Goal: Information Seeking & Learning: Learn about a topic

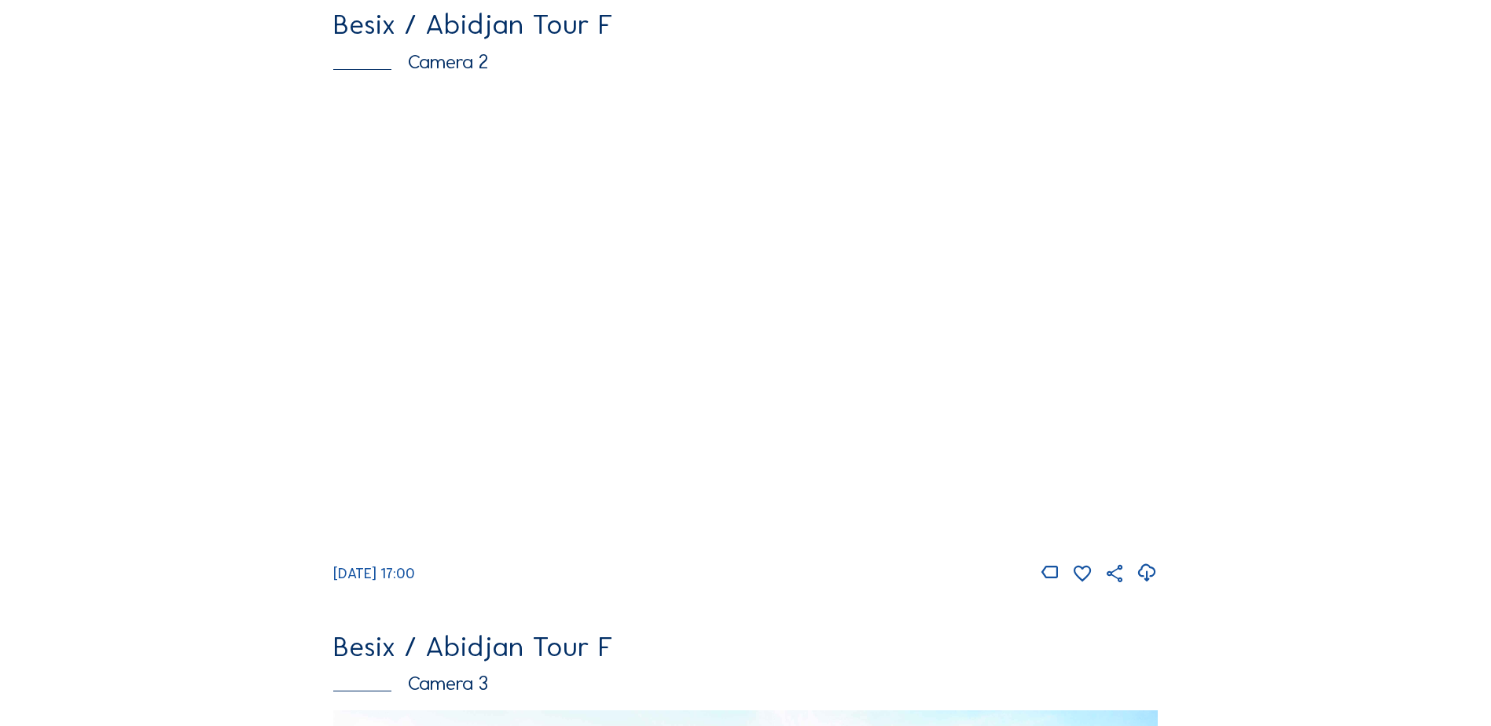
scroll to position [786, 0]
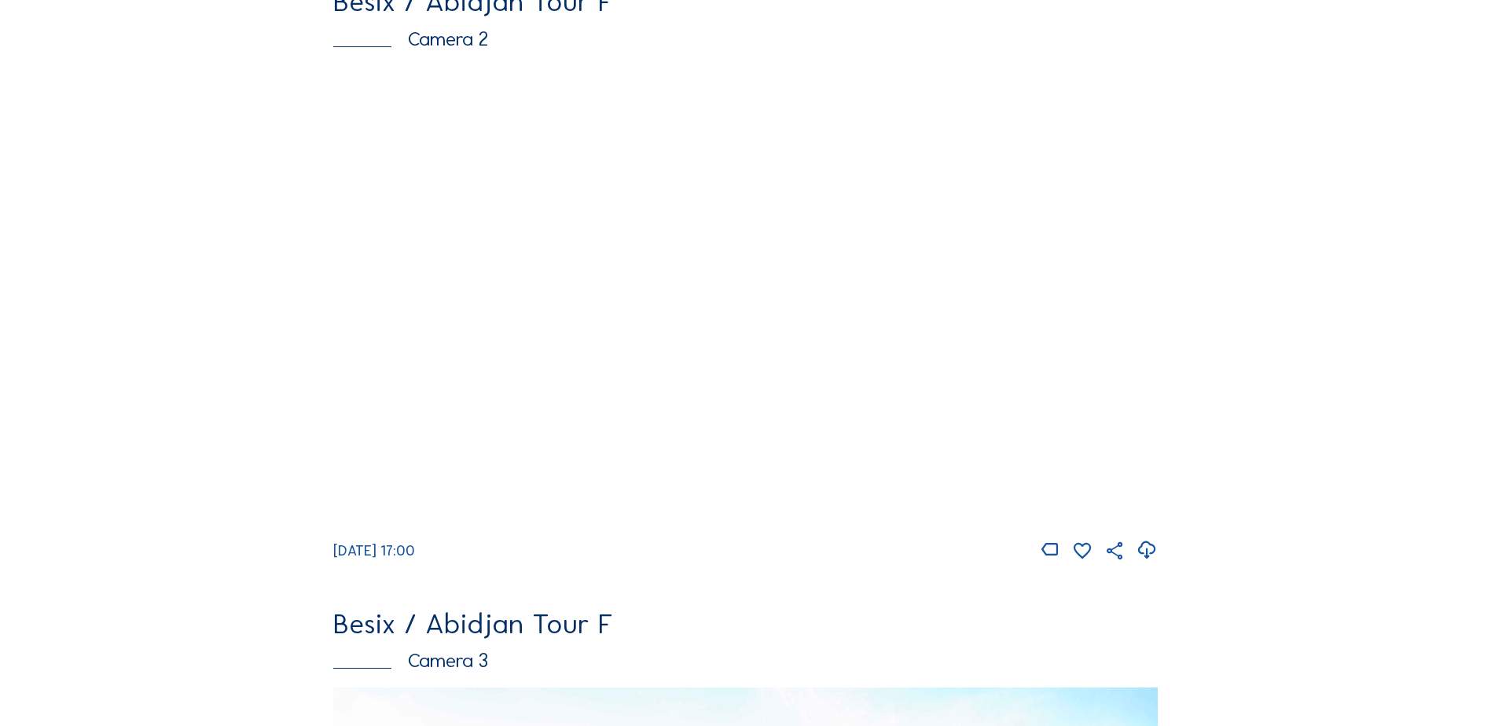
click at [815, 340] on img at bounding box center [745, 298] width 825 height 464
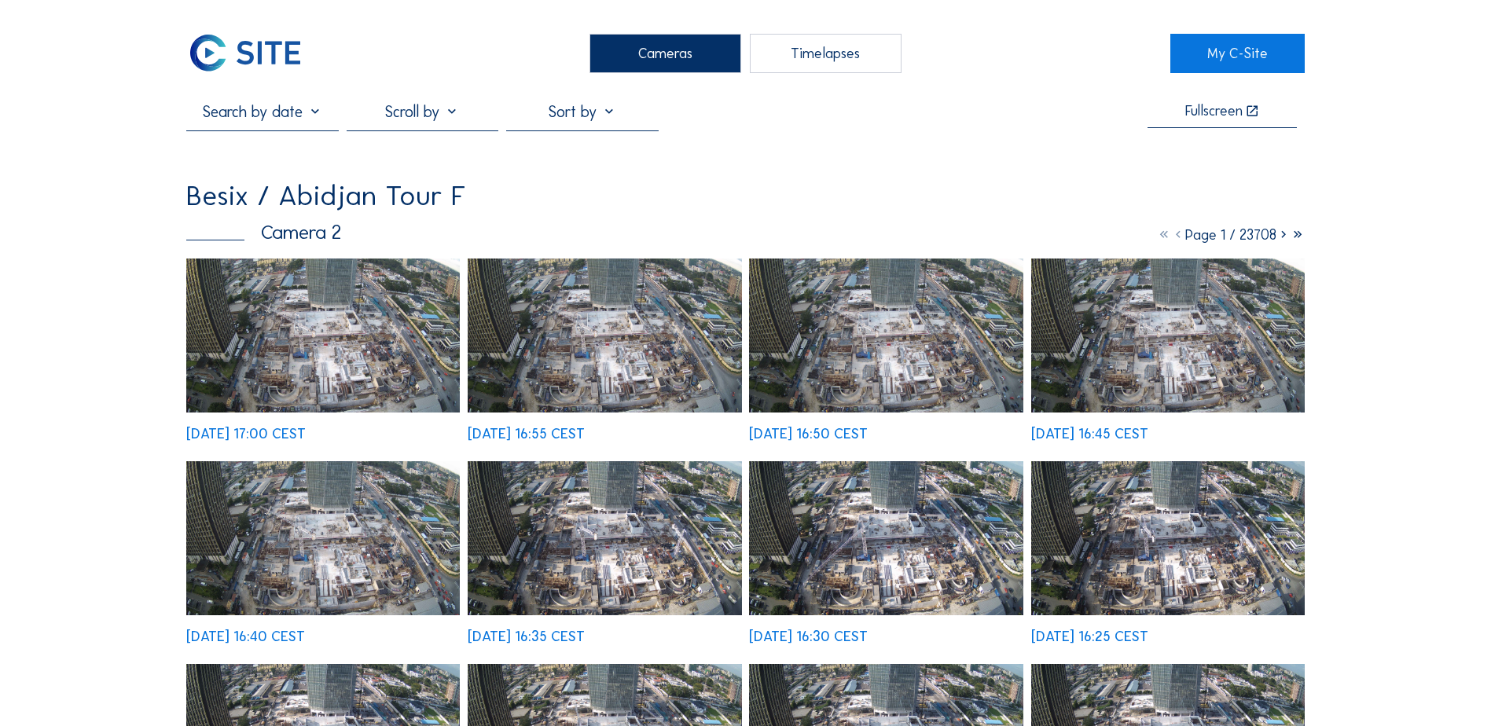
click at [543, 269] on div "[DATE] 16:55 CEST" at bounding box center [605, 350] width 274 height 182
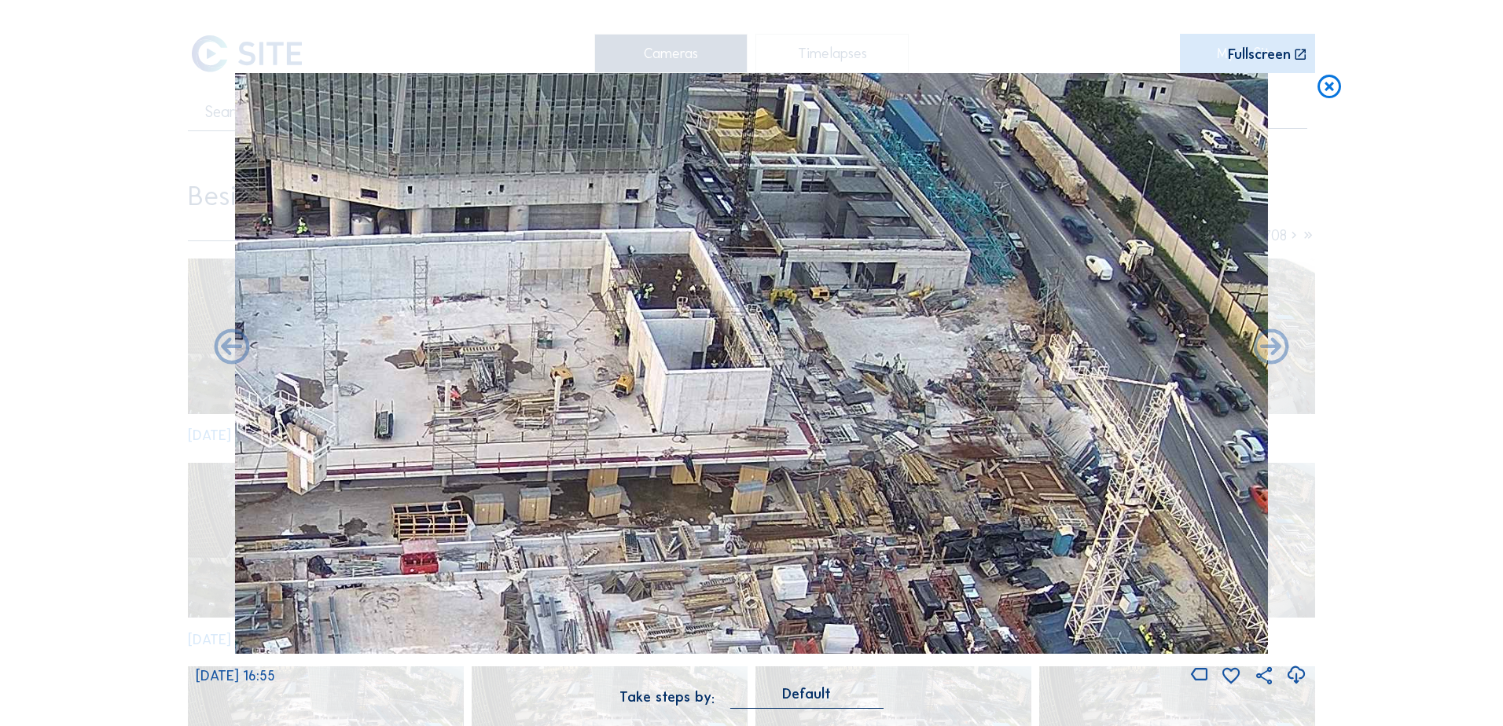
drag, startPoint x: 926, startPoint y: 202, endPoint x: 827, endPoint y: 303, distance: 141.8
click at [827, 303] on img at bounding box center [751, 363] width 1033 height 581
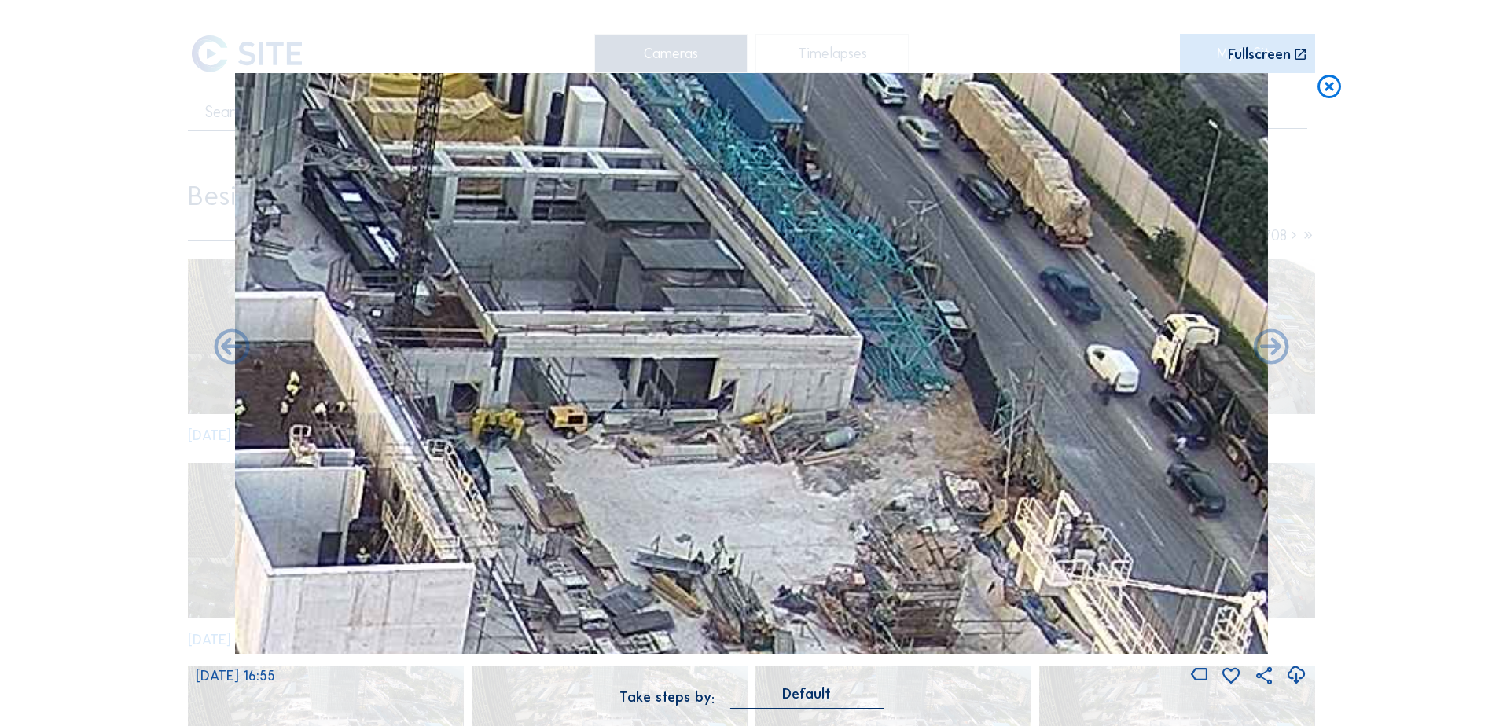
drag, startPoint x: 857, startPoint y: 347, endPoint x: 833, endPoint y: 336, distance: 26.7
click at [833, 336] on img at bounding box center [751, 363] width 1033 height 581
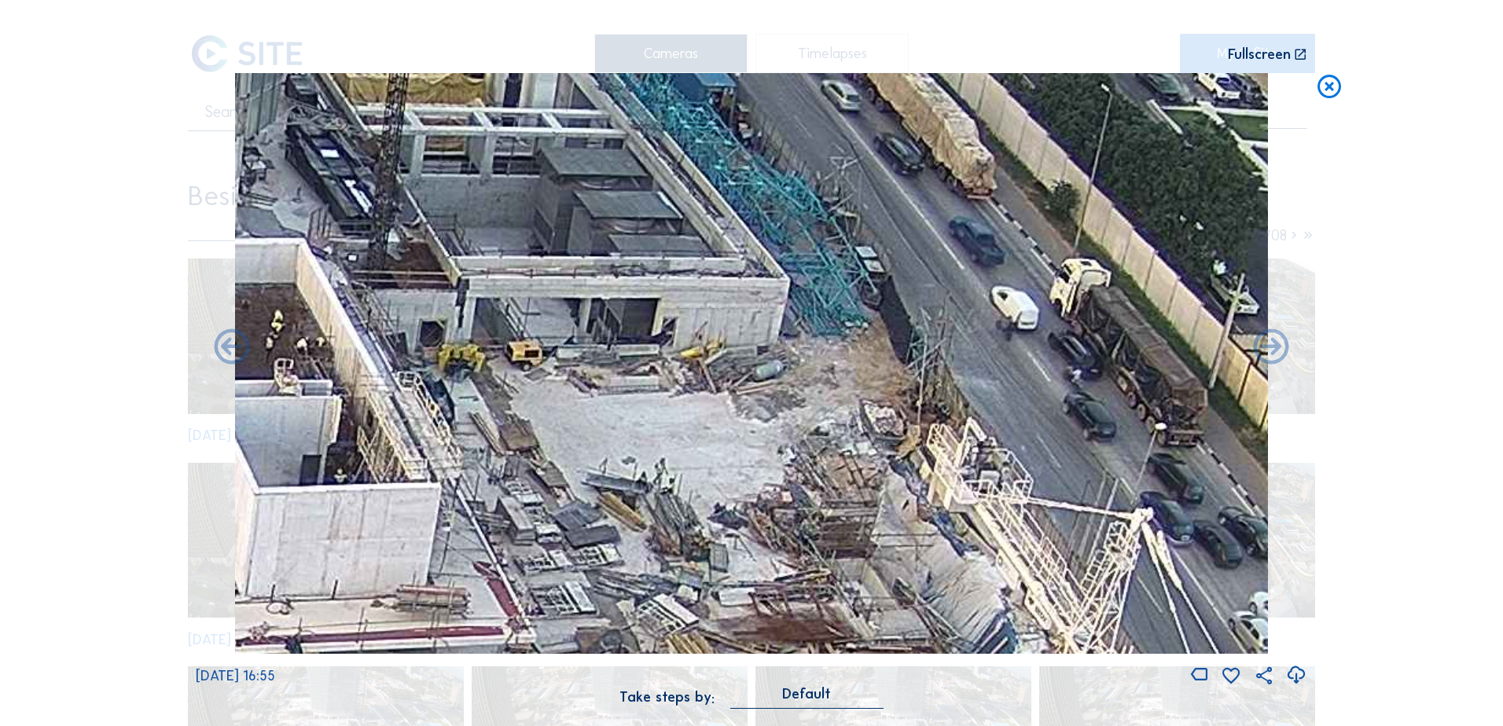
drag, startPoint x: 774, startPoint y: 353, endPoint x: 758, endPoint y: 352, distance: 15.7
click at [761, 353] on img at bounding box center [751, 363] width 1033 height 581
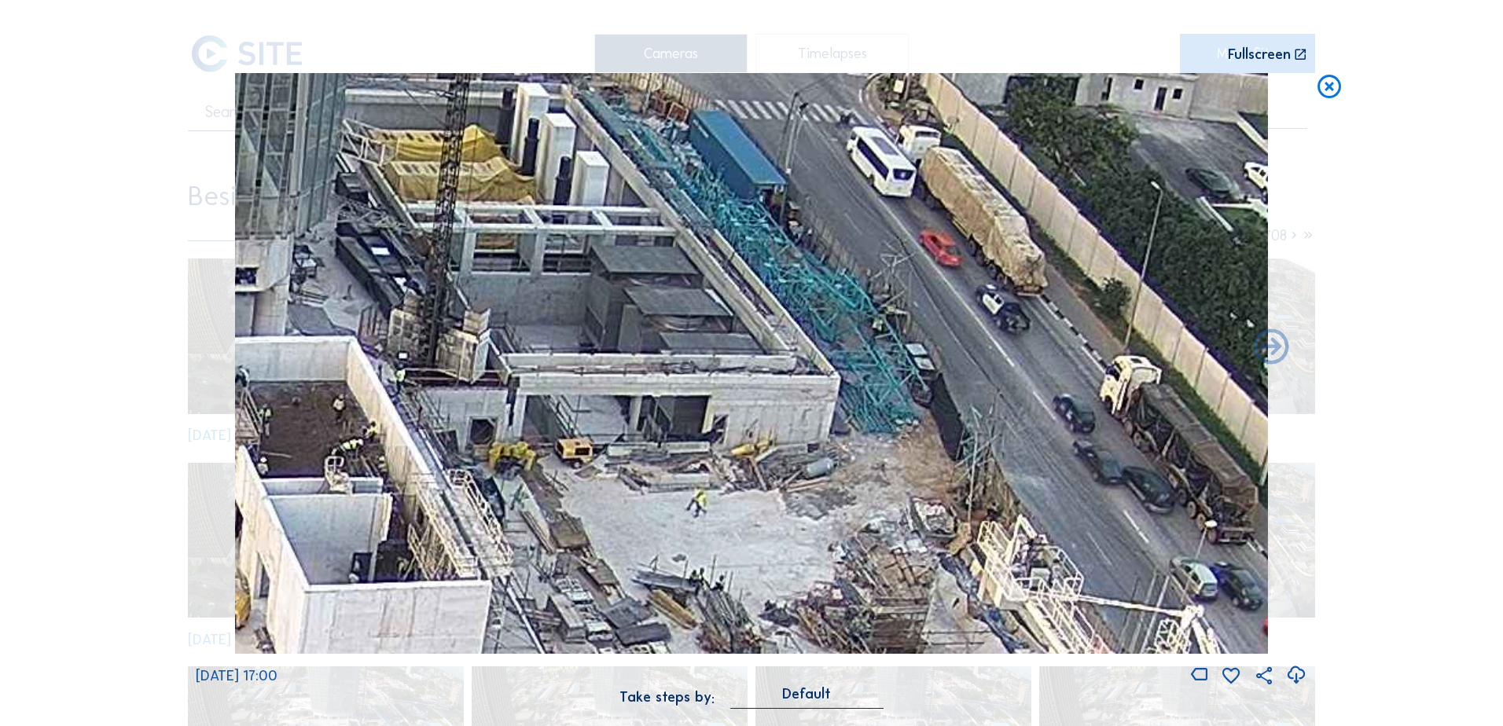
drag, startPoint x: 639, startPoint y: 299, endPoint x: 731, endPoint y: 403, distance: 139.3
click at [731, 403] on img at bounding box center [751, 363] width 1033 height 581
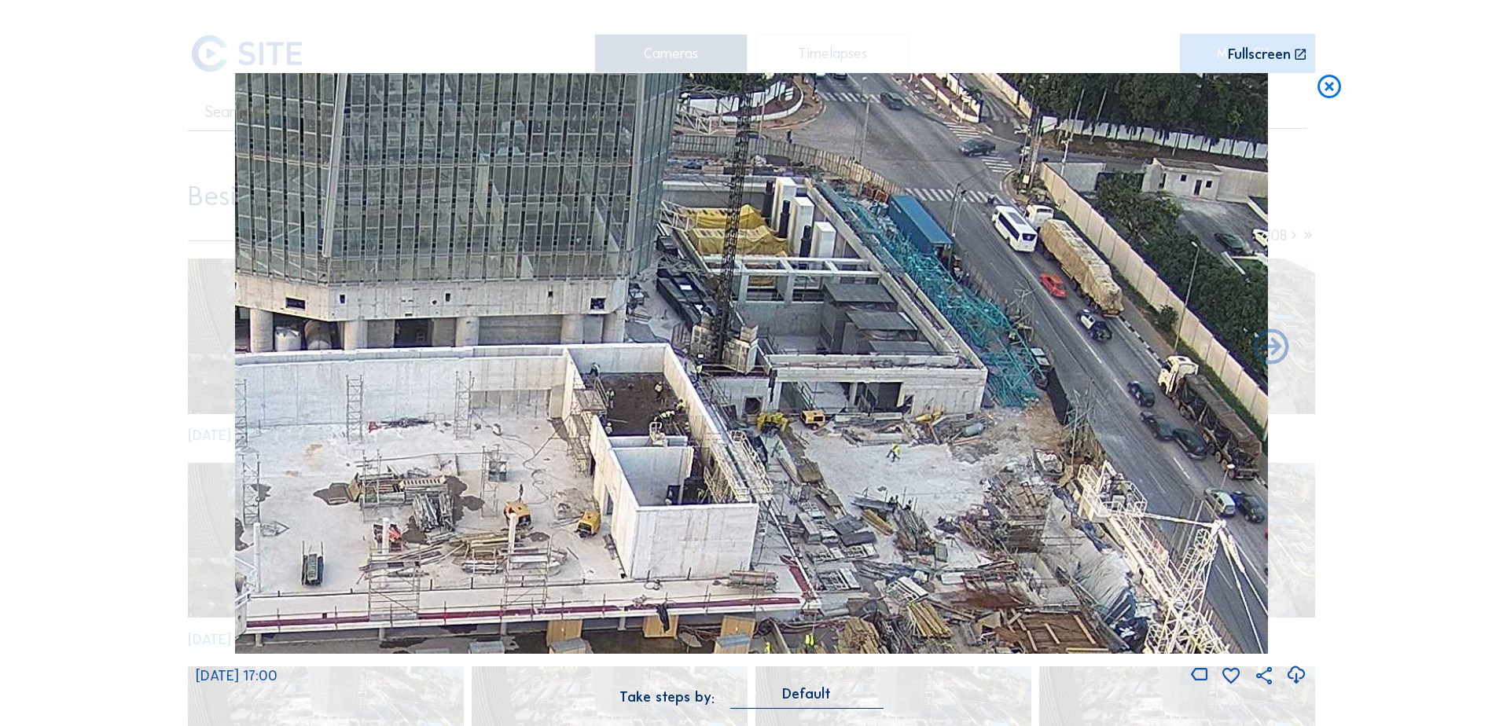
drag, startPoint x: 595, startPoint y: 408, endPoint x: 814, endPoint y: 382, distance: 220.1
click at [814, 382] on img at bounding box center [751, 363] width 1033 height 581
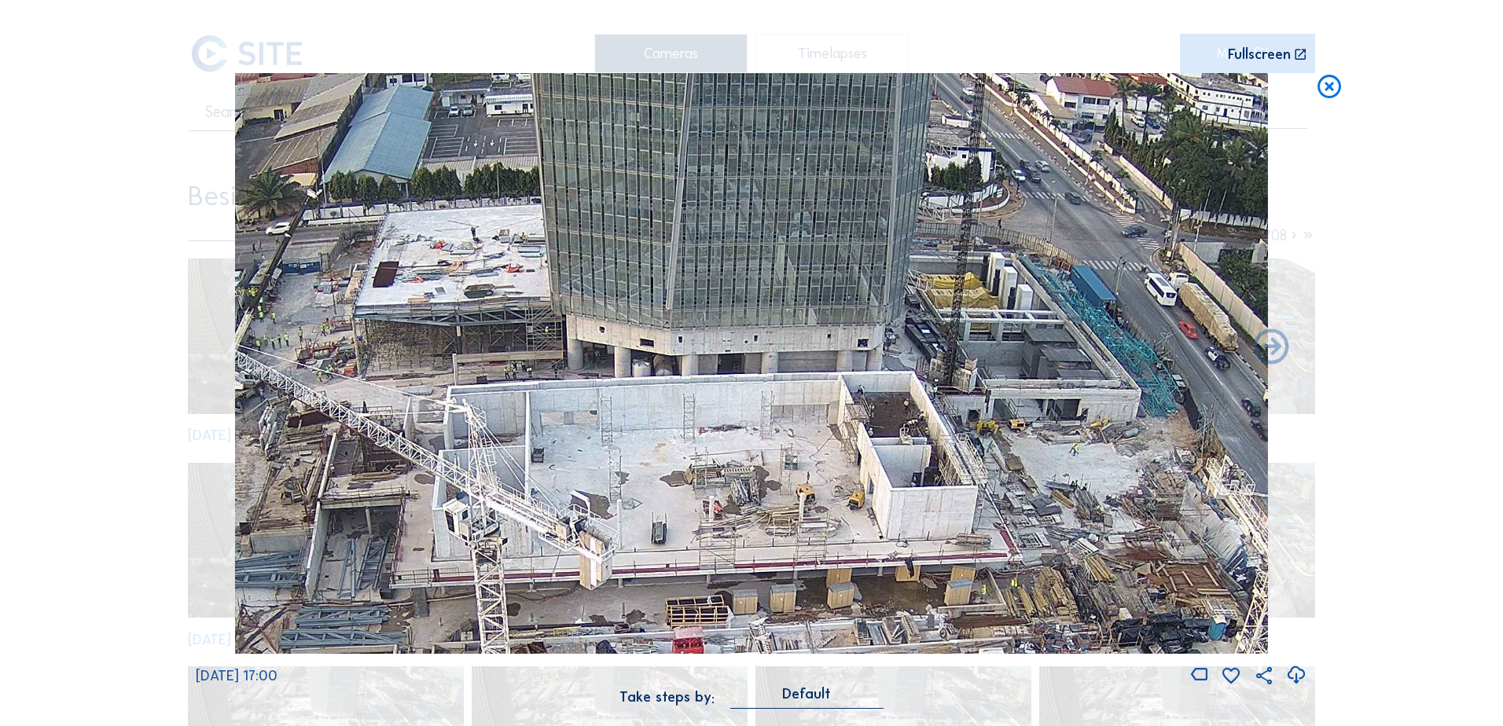
drag, startPoint x: 495, startPoint y: 321, endPoint x: 721, endPoint y: 348, distance: 227.3
click at [731, 344] on img at bounding box center [751, 363] width 1033 height 581
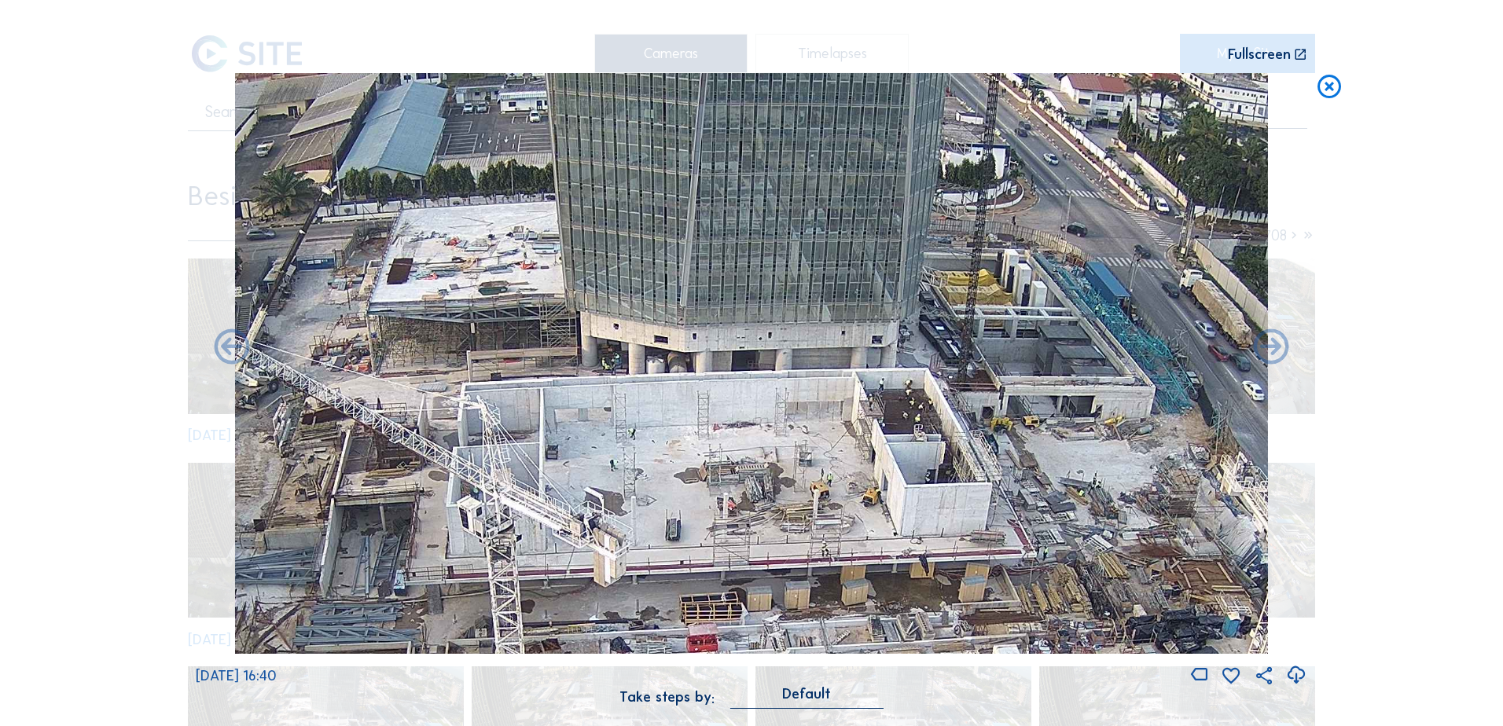
drag, startPoint x: 704, startPoint y: 425, endPoint x: 665, endPoint y: 277, distance: 152.9
click at [667, 279] on img at bounding box center [751, 363] width 1033 height 581
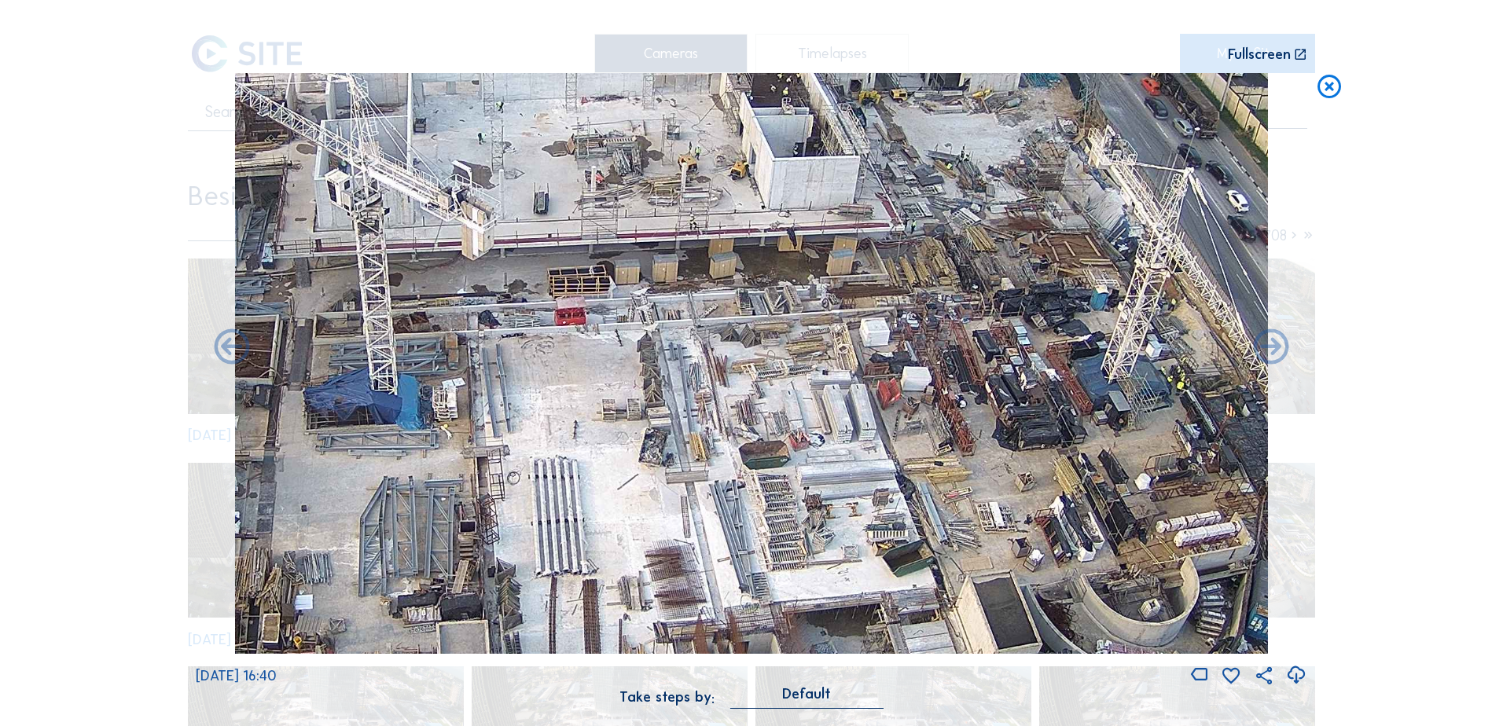
drag, startPoint x: 831, startPoint y: 298, endPoint x: 760, endPoint y: 112, distance: 198.6
click at [760, 112] on img at bounding box center [751, 363] width 1033 height 581
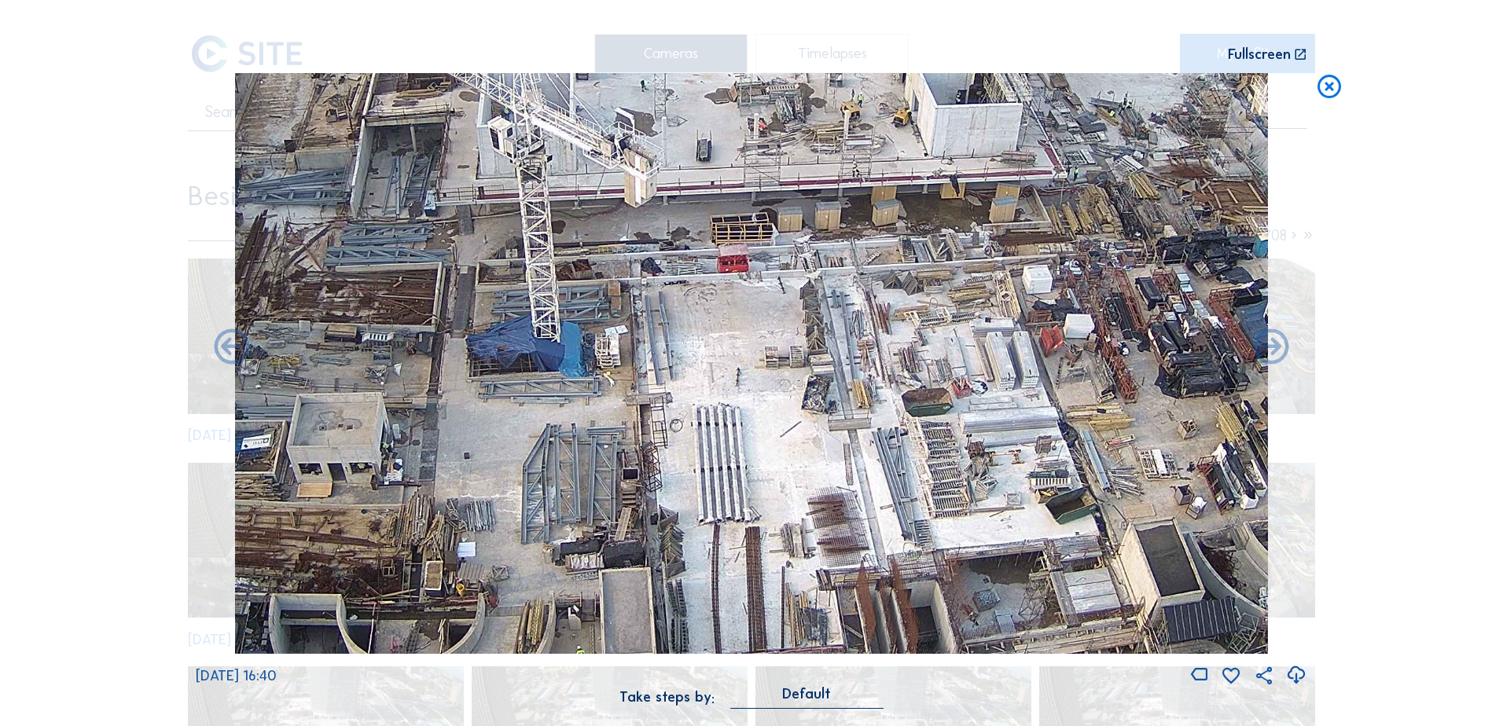
drag, startPoint x: 610, startPoint y: 316, endPoint x: 772, endPoint y: 314, distance: 162.0
click at [772, 314] on img at bounding box center [751, 363] width 1033 height 581
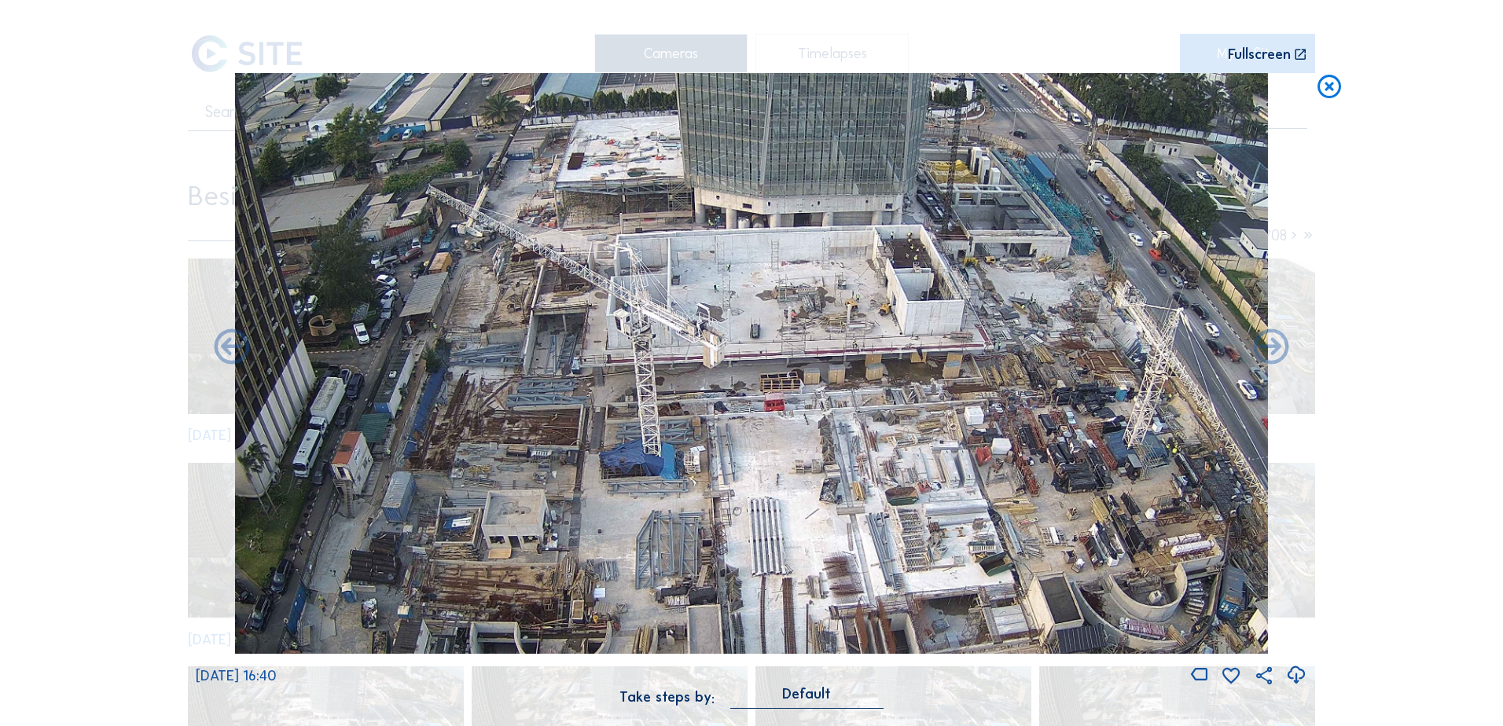
drag, startPoint x: 616, startPoint y: 264, endPoint x: 658, endPoint y: 368, distance: 112.1
click at [658, 368] on img at bounding box center [751, 363] width 1033 height 581
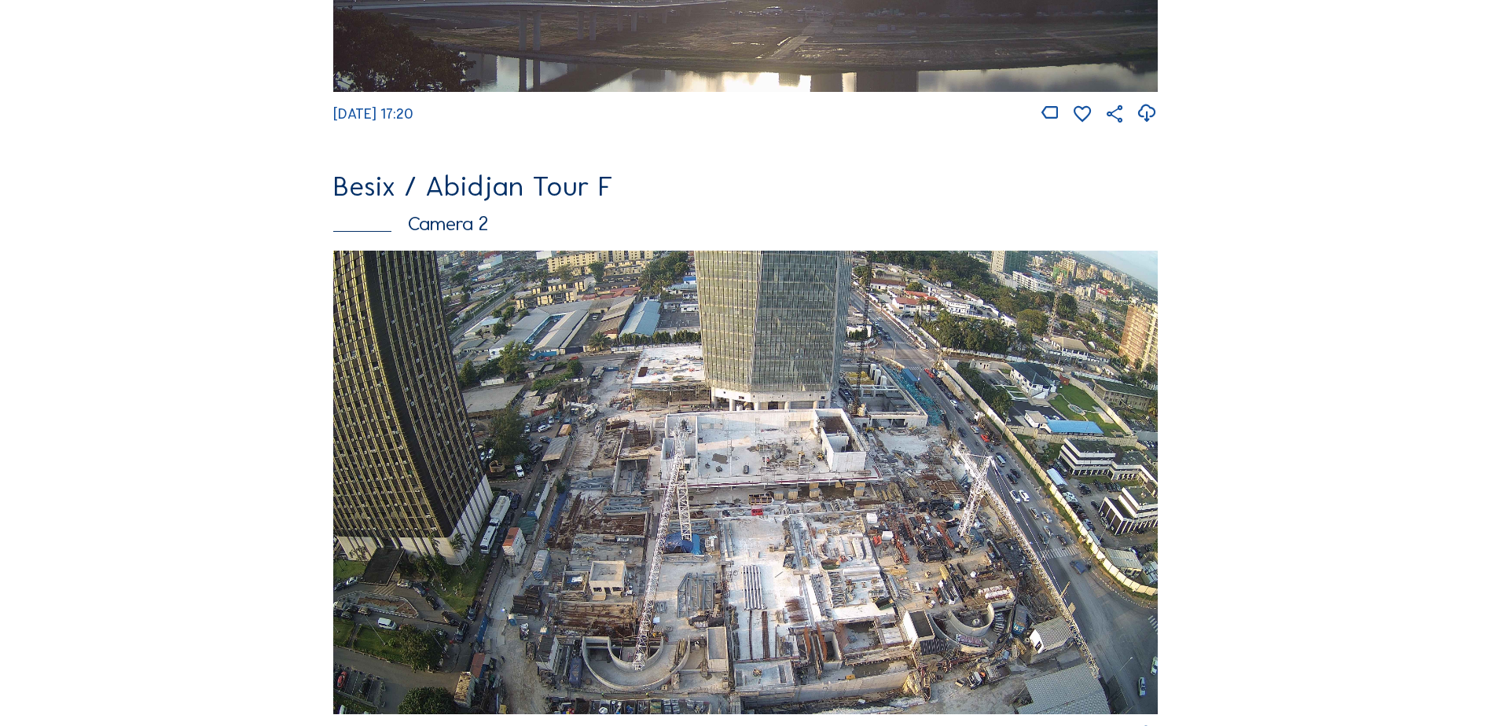
scroll to position [629, 0]
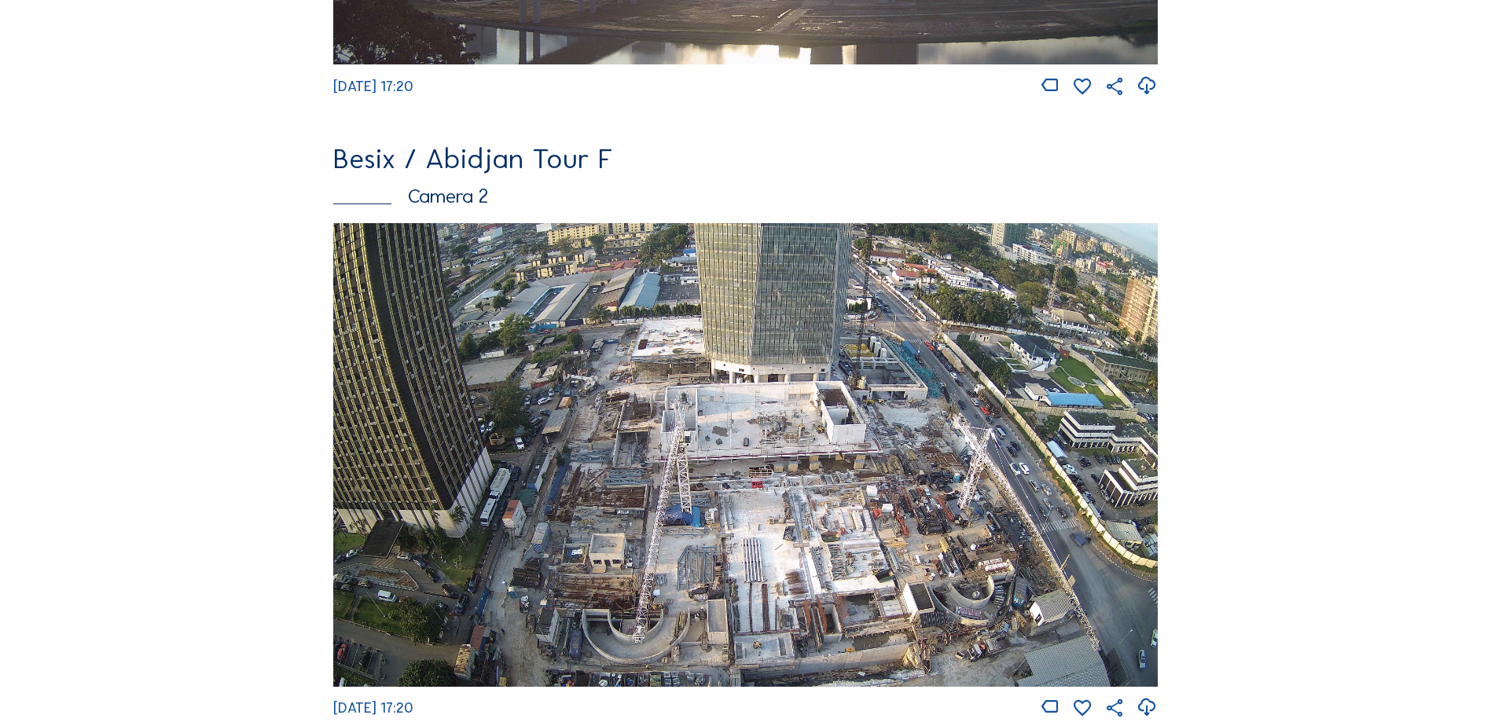
click at [650, 344] on img at bounding box center [745, 455] width 825 height 464
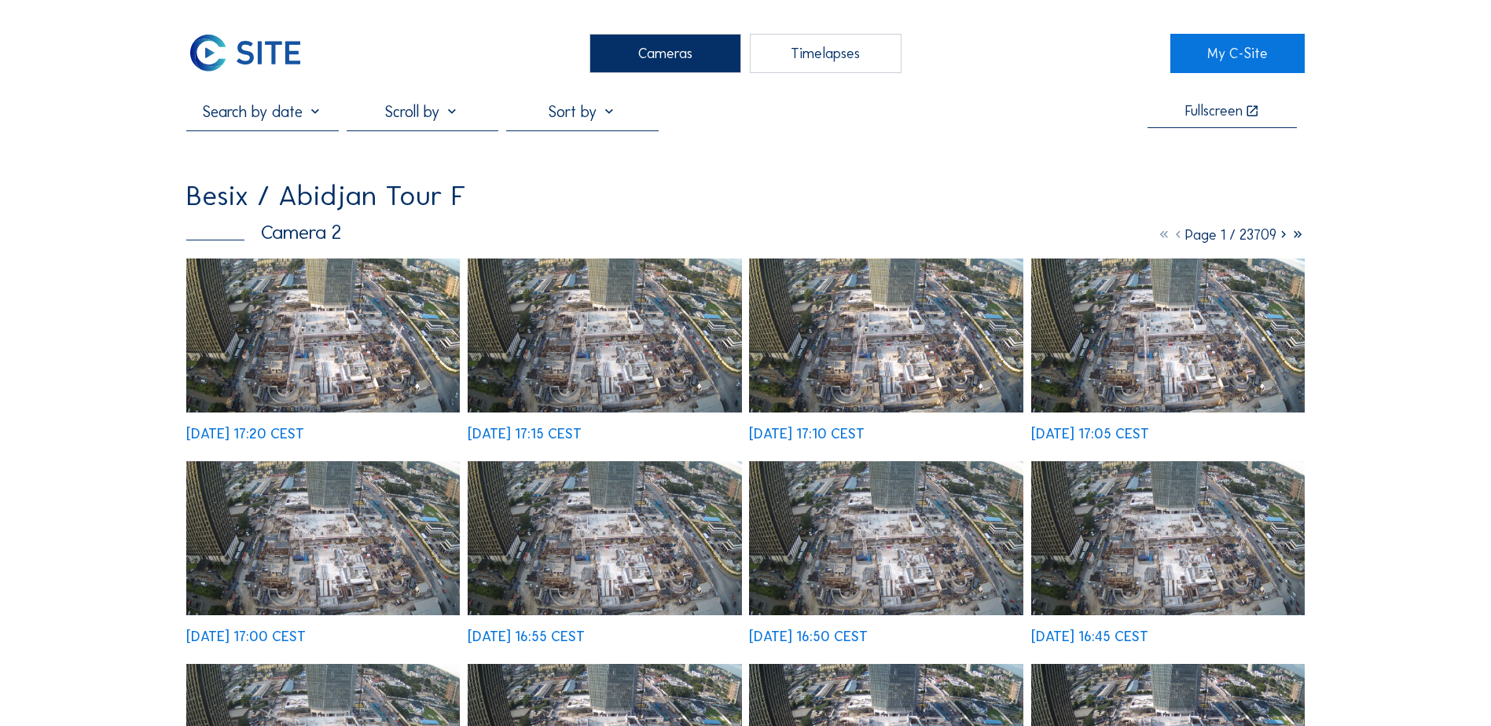
click at [628, 329] on img at bounding box center [605, 336] width 274 height 154
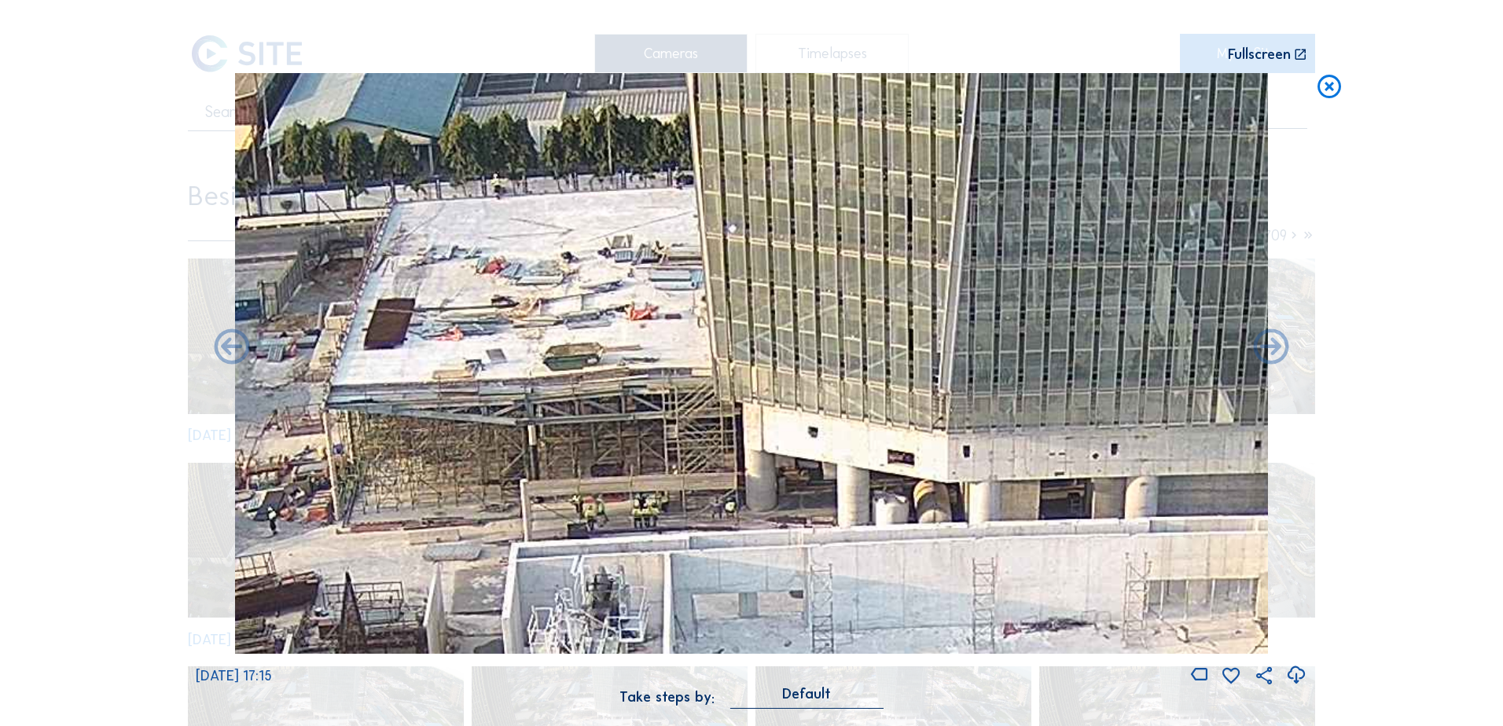
drag, startPoint x: 681, startPoint y: 192, endPoint x: 675, endPoint y: 247, distance: 55.4
click at [675, 247] on img at bounding box center [751, 363] width 1033 height 581
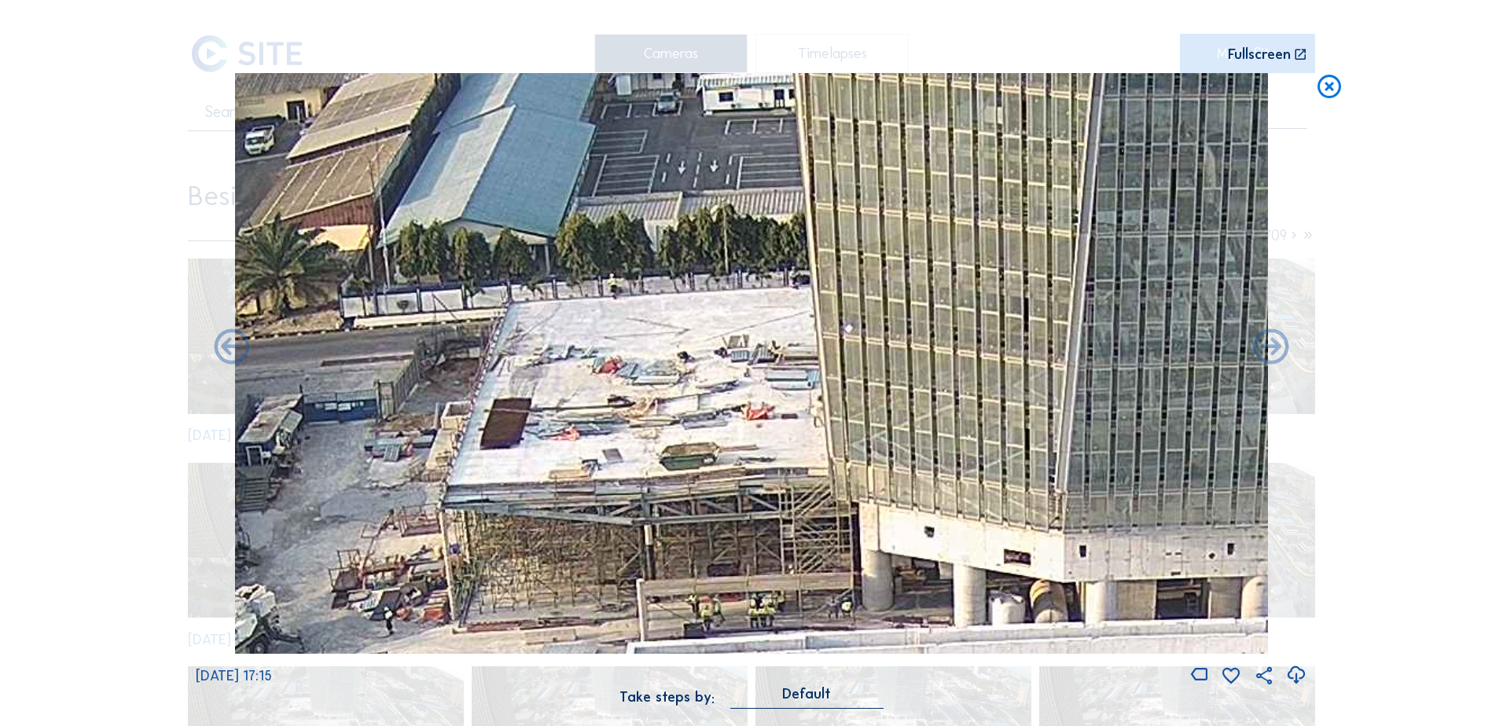
drag, startPoint x: 677, startPoint y: 341, endPoint x: 903, endPoint y: 480, distance: 264.7
click at [903, 480] on img at bounding box center [751, 363] width 1033 height 581
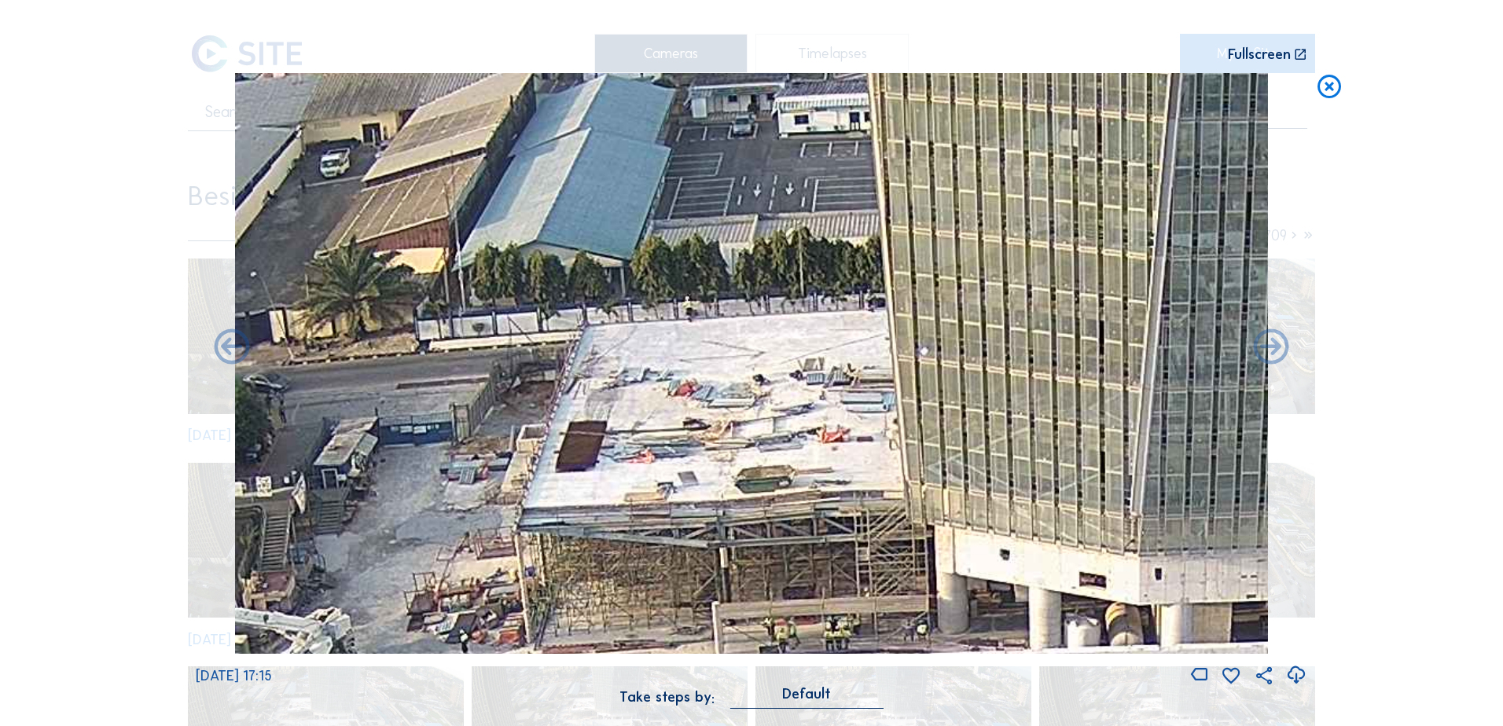
drag, startPoint x: 825, startPoint y: 454, endPoint x: 673, endPoint y: 358, distance: 180.2
click at [673, 359] on img at bounding box center [751, 363] width 1033 height 581
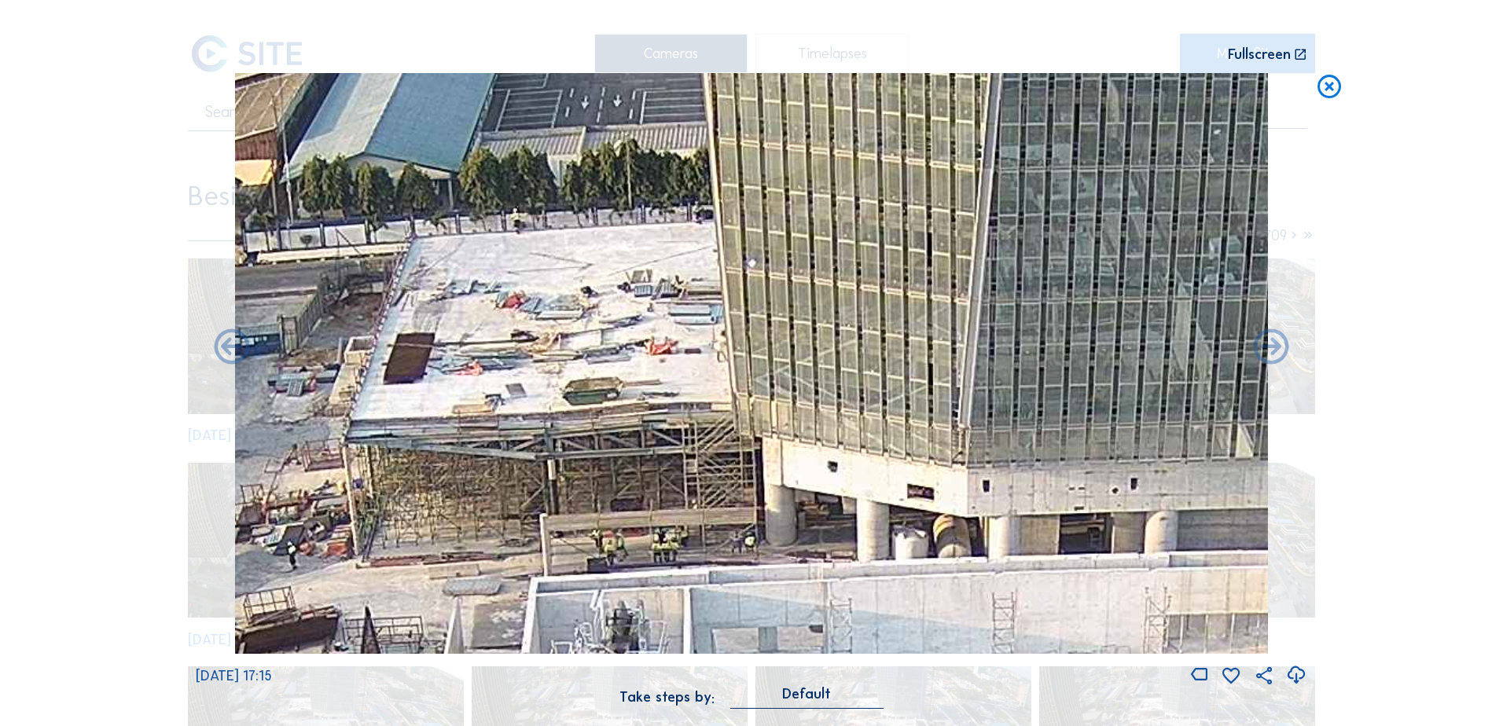
drag, startPoint x: 770, startPoint y: 347, endPoint x: 660, endPoint y: 397, distance: 120.7
click at [660, 397] on img at bounding box center [751, 363] width 1033 height 581
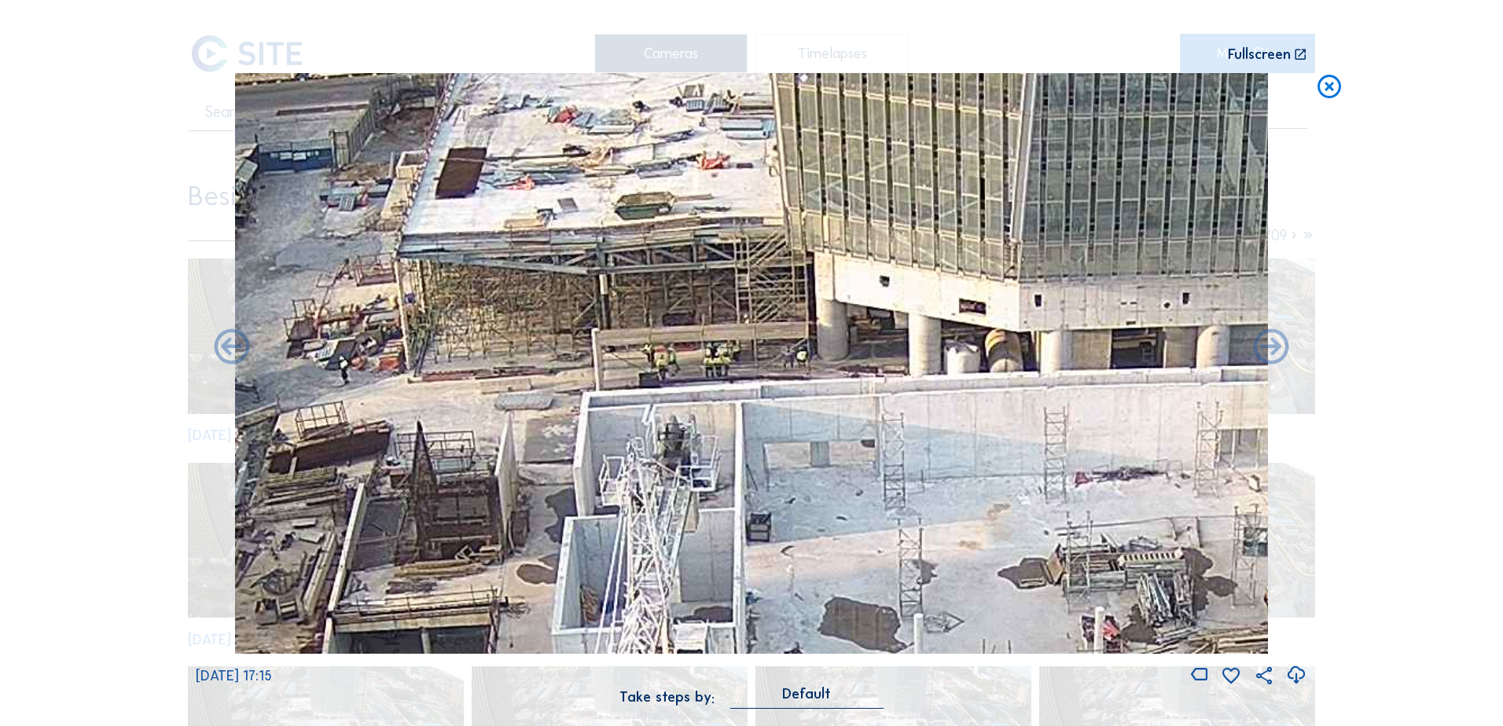
drag, startPoint x: 575, startPoint y: 440, endPoint x: 717, endPoint y: 212, distance: 268.8
click at [717, 212] on img at bounding box center [751, 363] width 1033 height 581
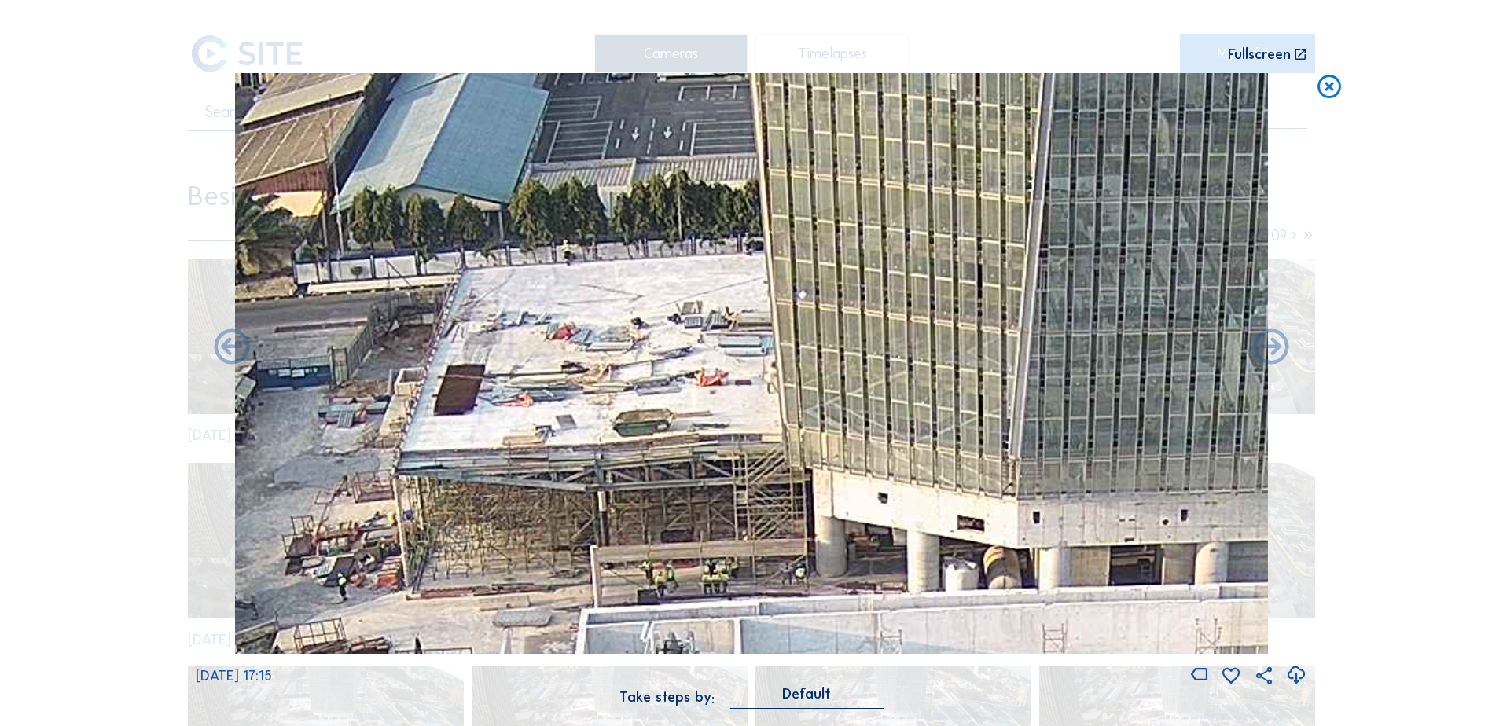
drag, startPoint x: 720, startPoint y: 338, endPoint x: 709, endPoint y: 524, distance: 186.6
click at [709, 524] on img at bounding box center [751, 363] width 1033 height 581
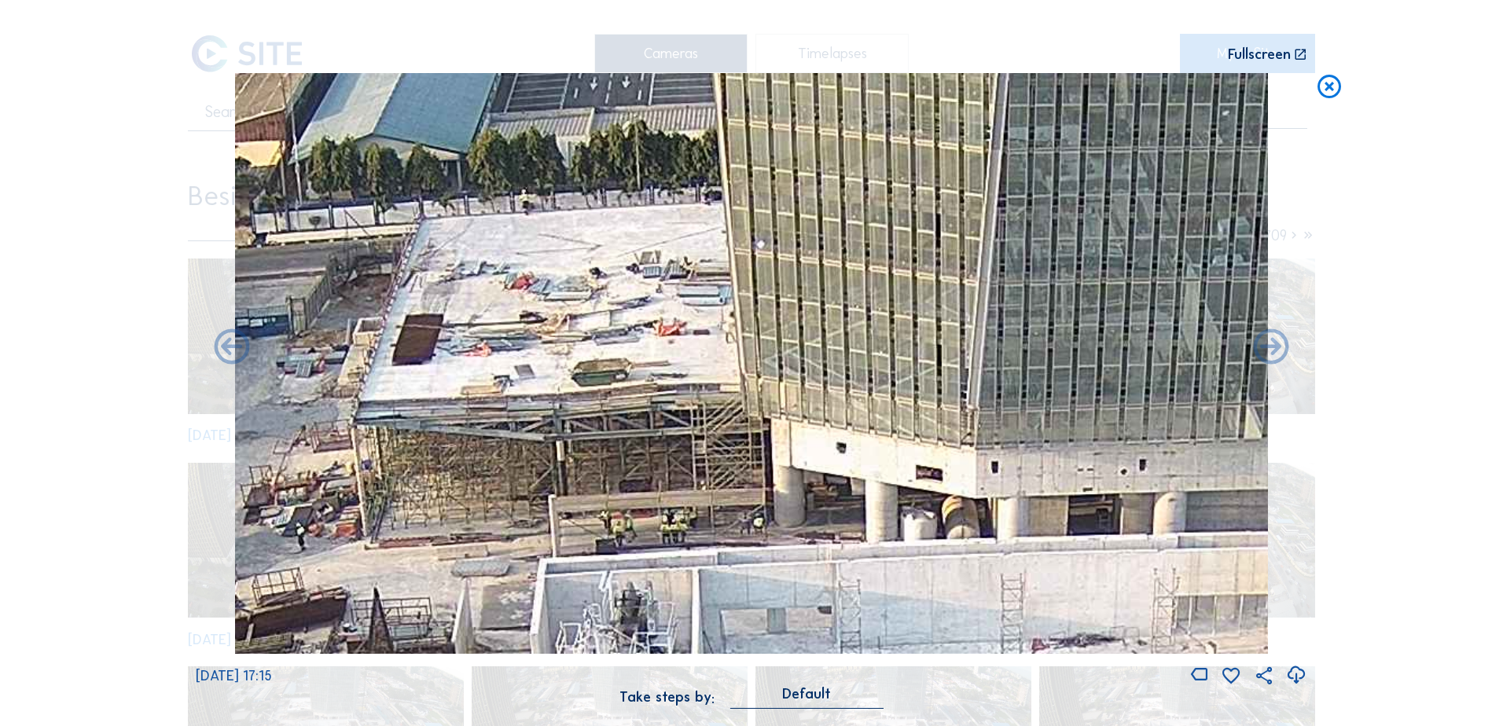
drag, startPoint x: 731, startPoint y: 372, endPoint x: 686, endPoint y: 300, distance: 84.4
click at [686, 300] on img at bounding box center [751, 363] width 1033 height 581
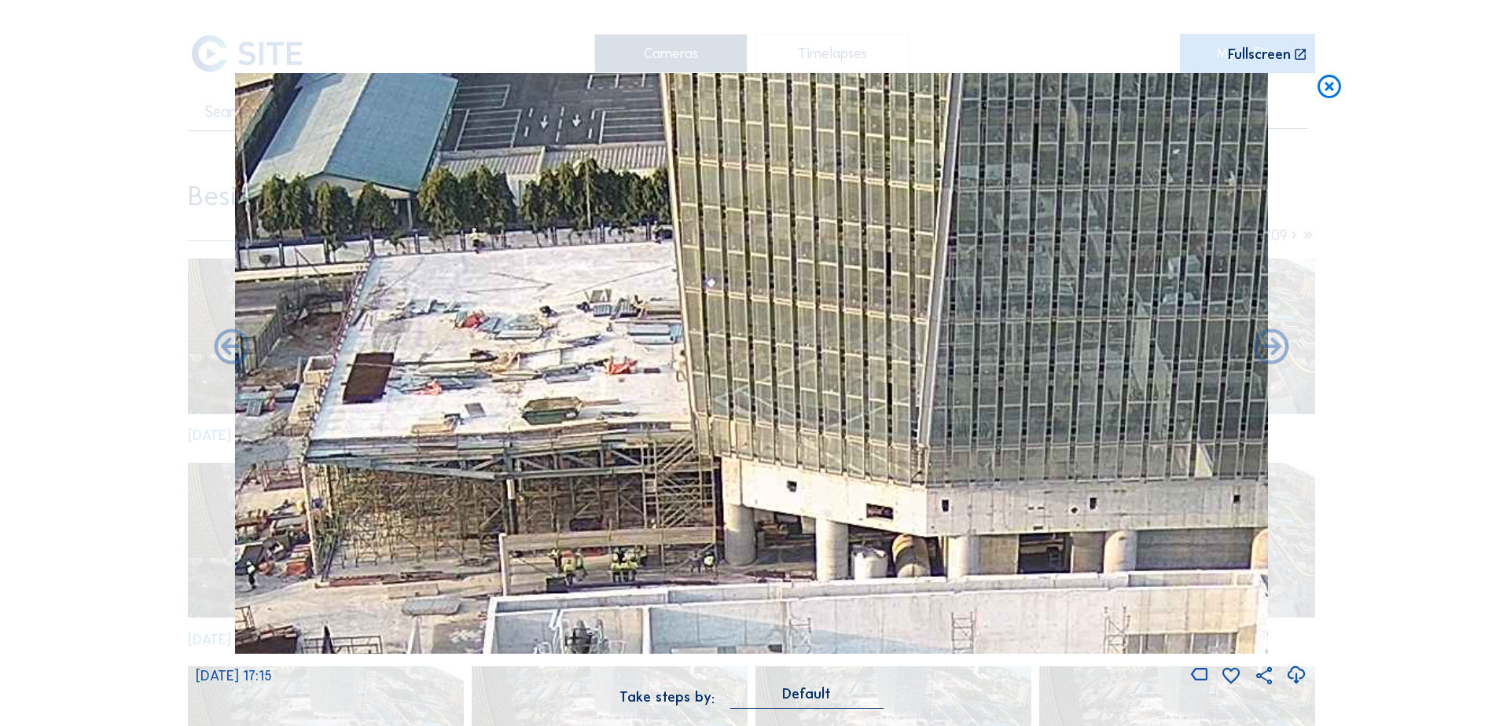
drag, startPoint x: 671, startPoint y: 339, endPoint x: 624, endPoint y: 381, distance: 63.5
click at [624, 381] on img at bounding box center [751, 363] width 1033 height 581
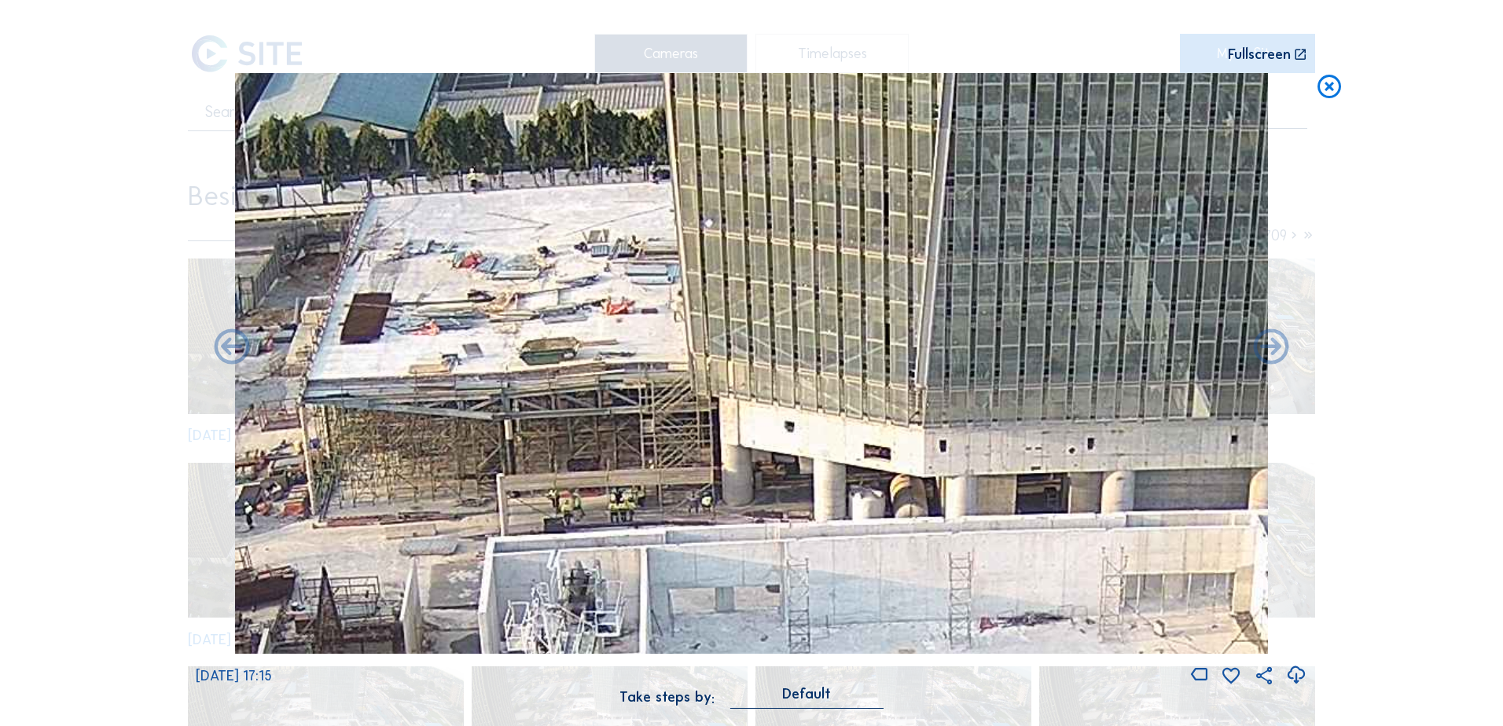
drag, startPoint x: 634, startPoint y: 309, endPoint x: 615, endPoint y: 302, distance: 20.9
click at [615, 302] on img at bounding box center [751, 363] width 1033 height 581
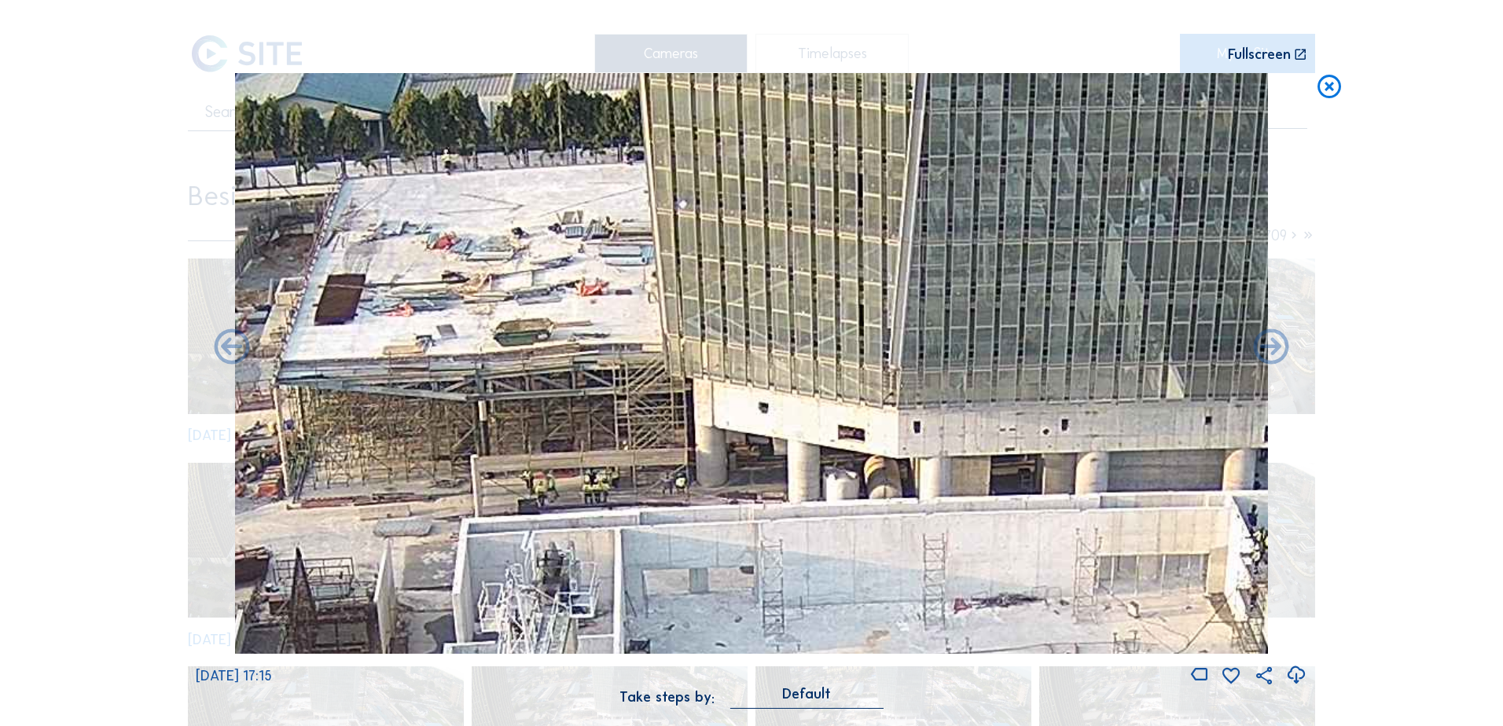
drag, startPoint x: 600, startPoint y: 268, endPoint x: 575, endPoint y: 253, distance: 29.3
click at [575, 253] on img at bounding box center [751, 363] width 1033 height 581
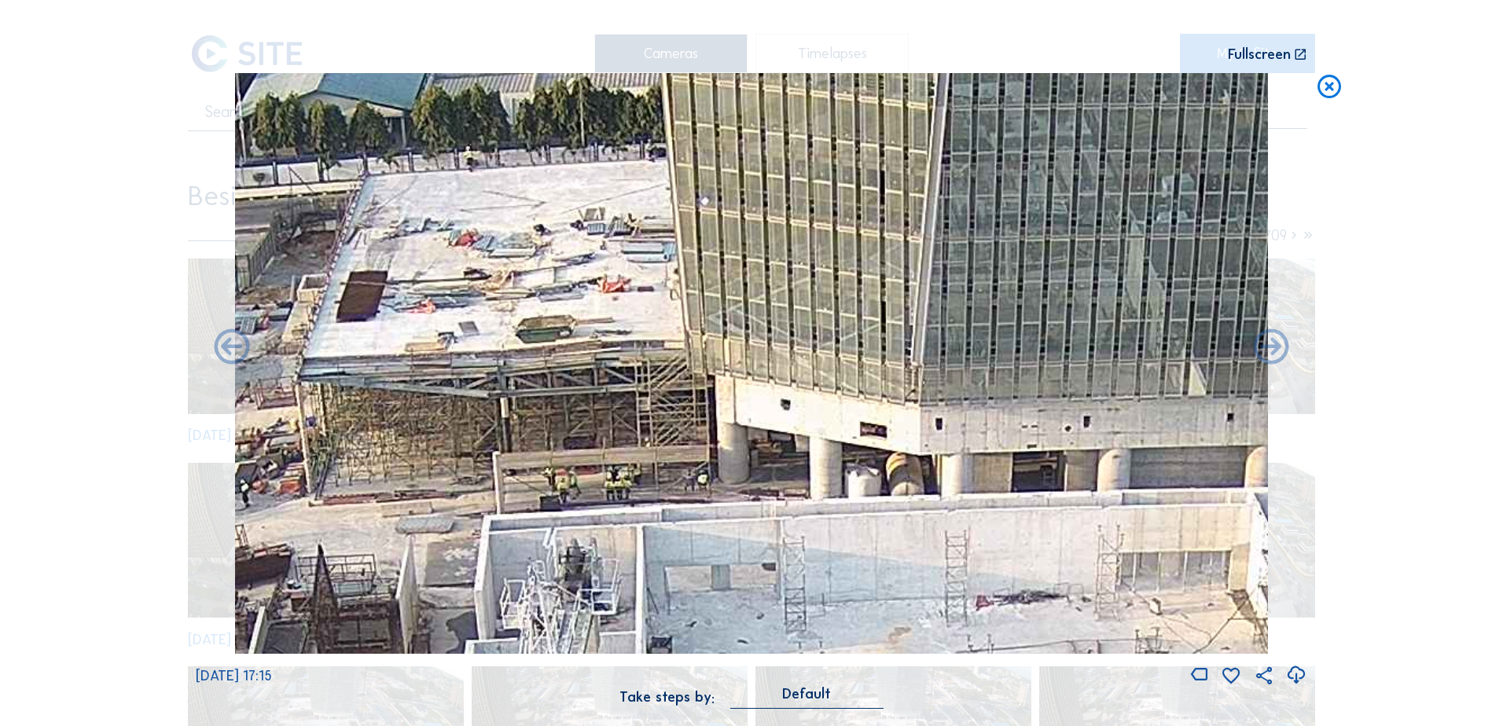
drag, startPoint x: 588, startPoint y: 285, endPoint x: 610, endPoint y: 282, distance: 22.2
click at [610, 282] on img at bounding box center [751, 363] width 1033 height 581
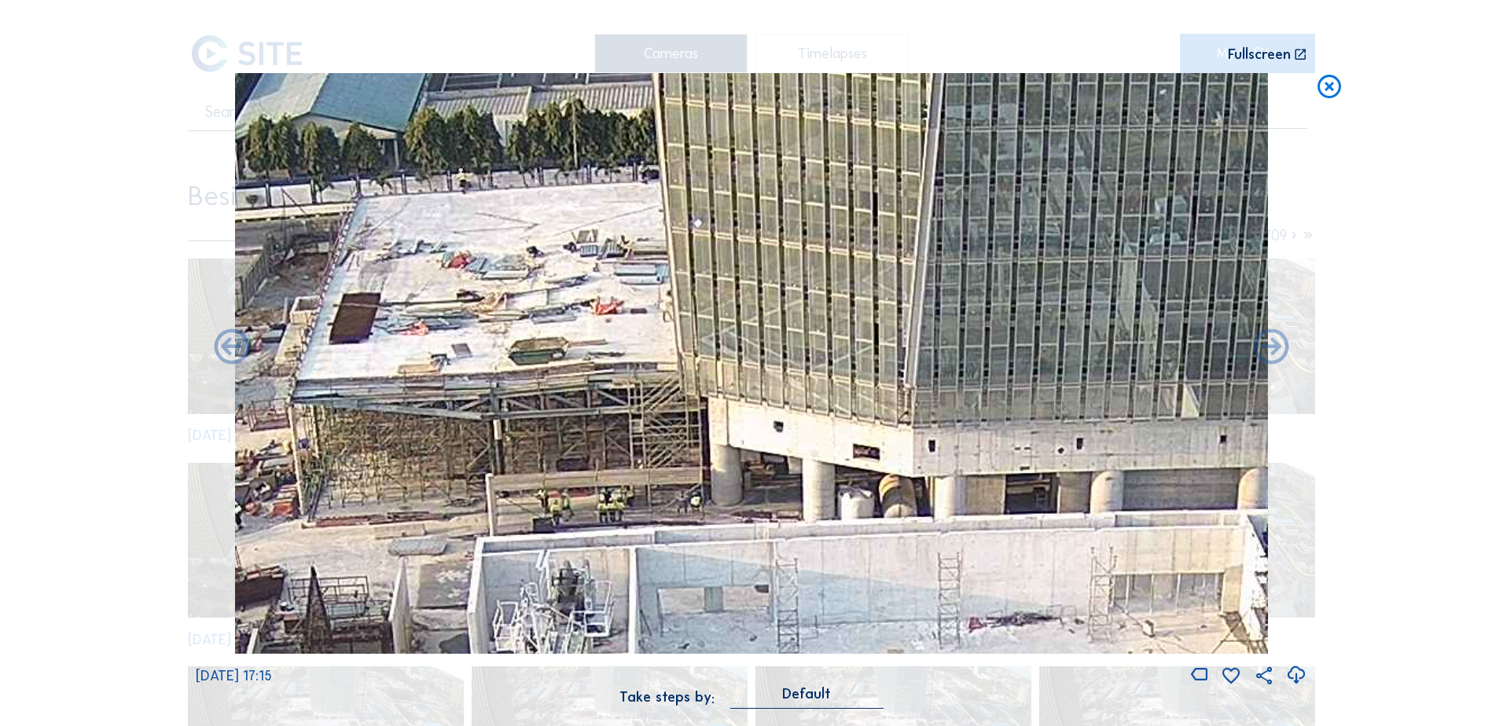
drag, startPoint x: 604, startPoint y: 282, endPoint x: 597, endPoint y: 304, distance: 23.1
click at [597, 304] on img at bounding box center [751, 363] width 1033 height 581
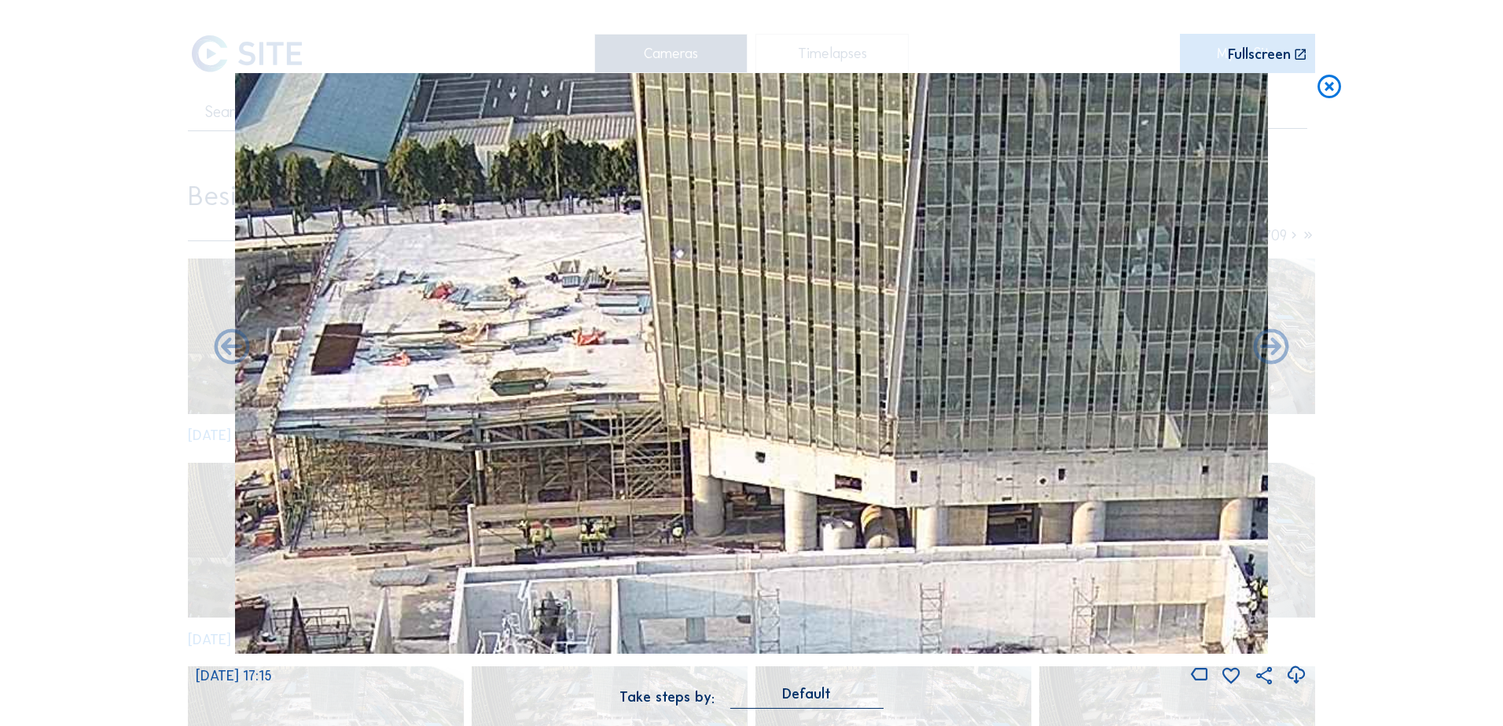
drag, startPoint x: 915, startPoint y: 449, endPoint x: 897, endPoint y: 480, distance: 35.6
click at [897, 480] on img at bounding box center [751, 363] width 1033 height 581
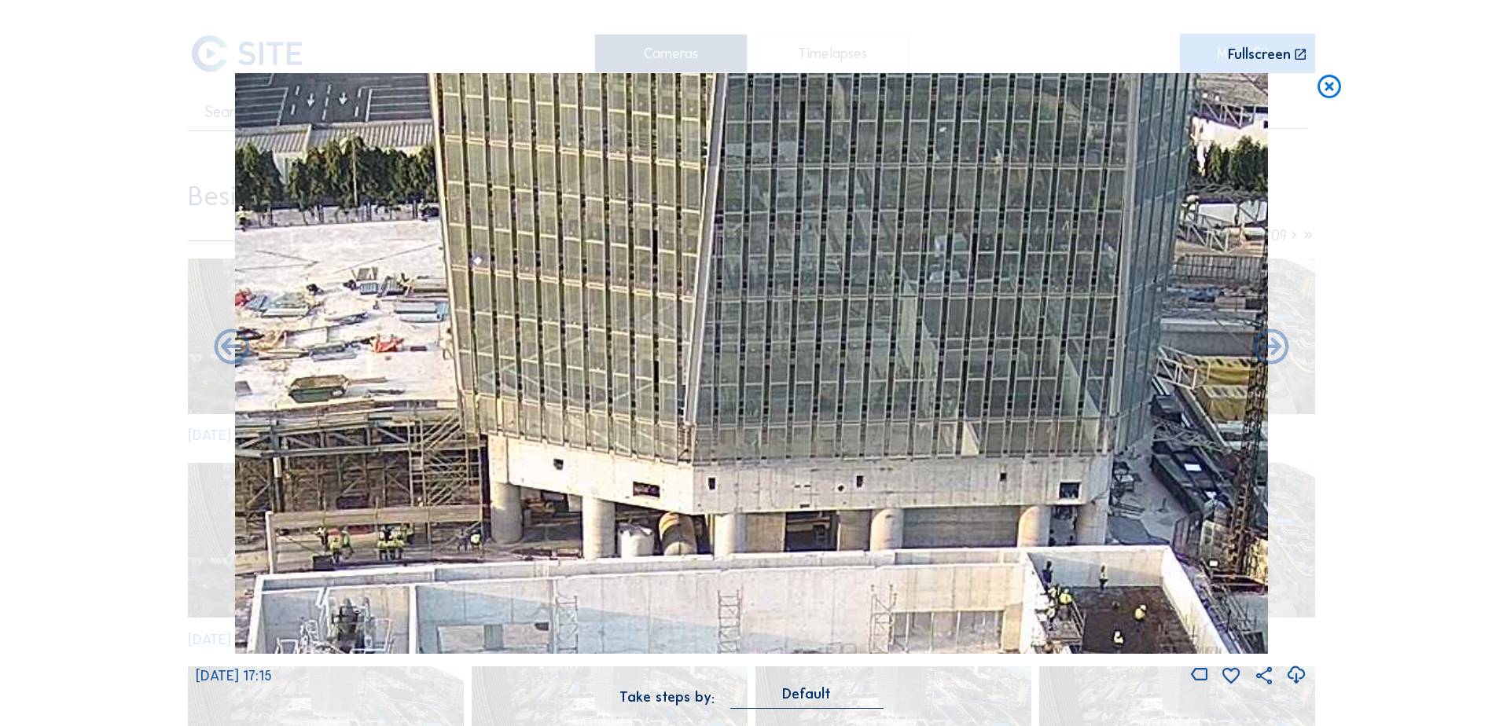
drag, startPoint x: 899, startPoint y: 378, endPoint x: 363, endPoint y: 323, distance: 539.0
click at [363, 323] on img at bounding box center [751, 363] width 1033 height 581
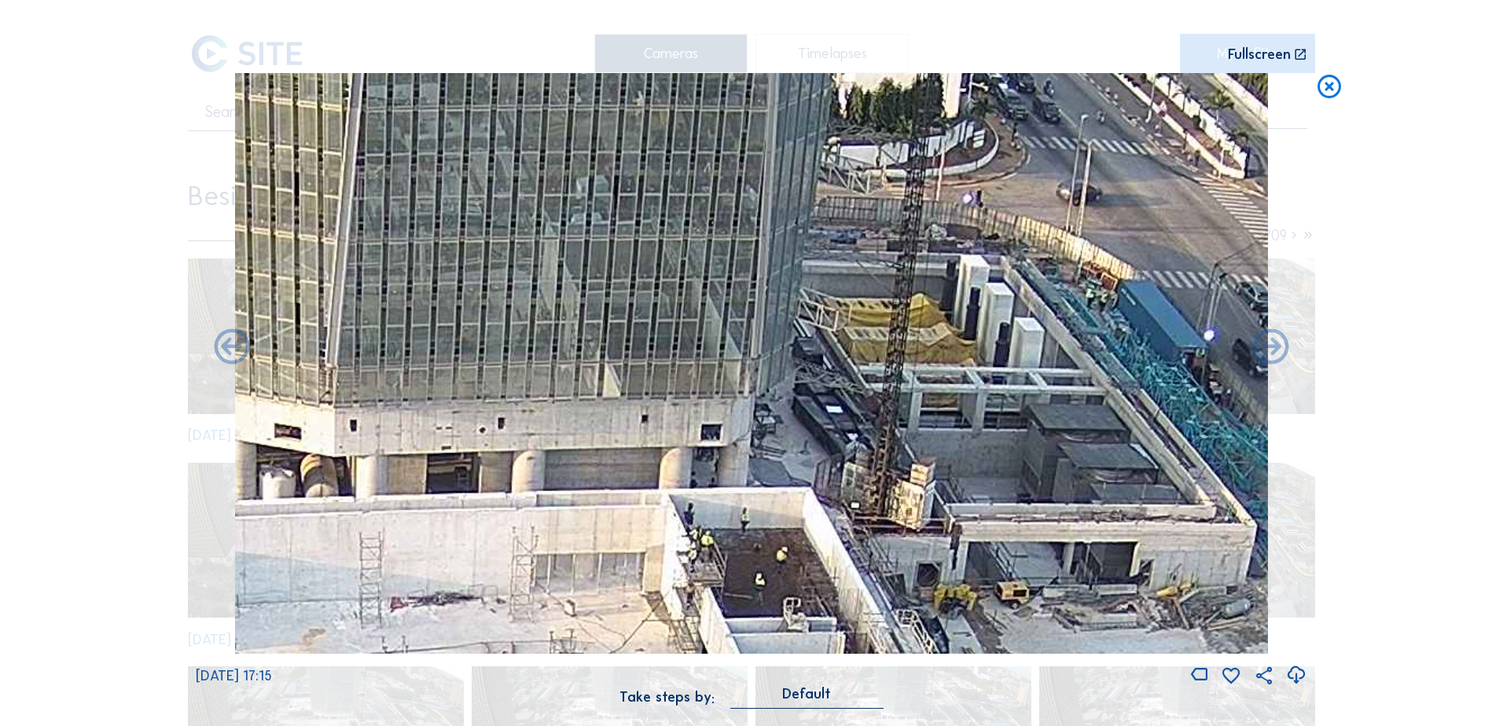
drag, startPoint x: 870, startPoint y: 452, endPoint x: 692, endPoint y: 428, distance: 179.3
click at [696, 429] on img at bounding box center [751, 363] width 1033 height 581
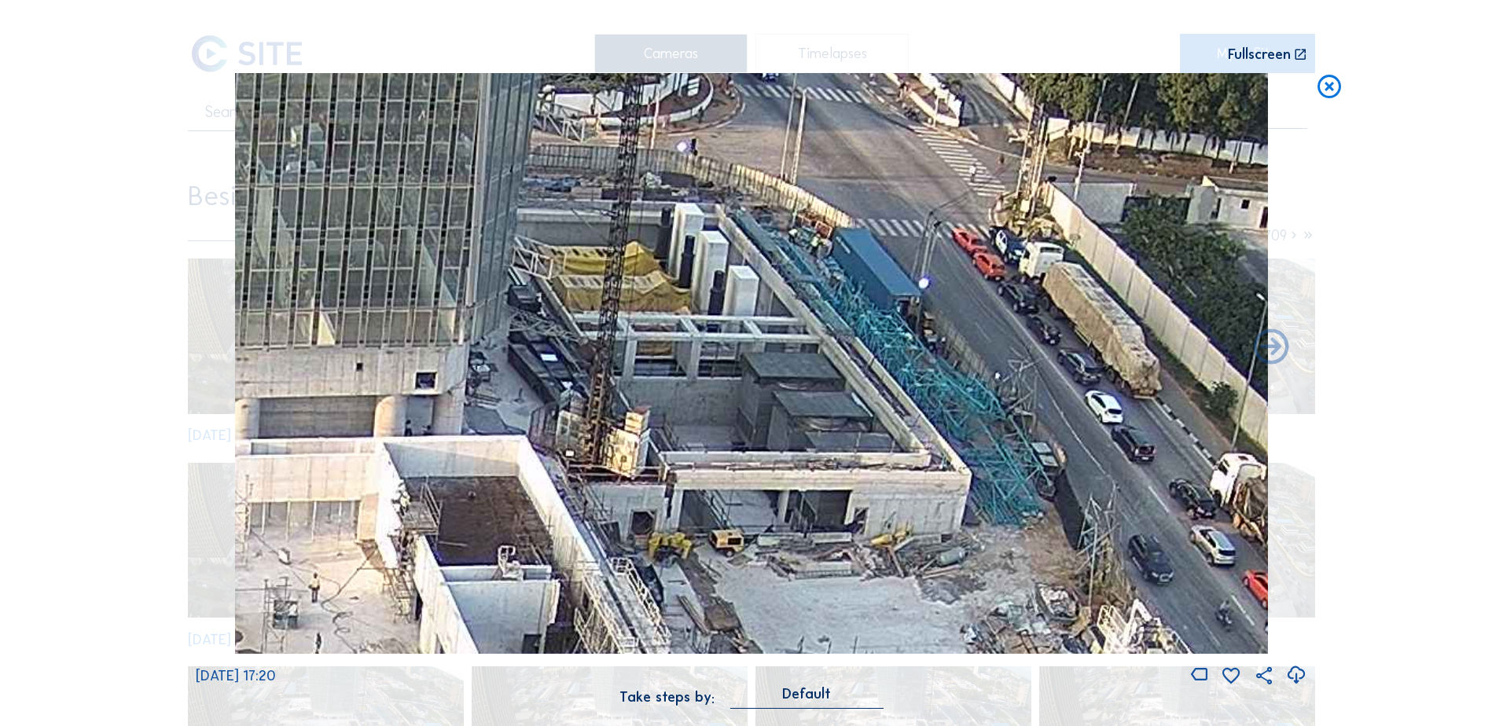
click at [1326, 87] on icon at bounding box center [1329, 87] width 28 height 29
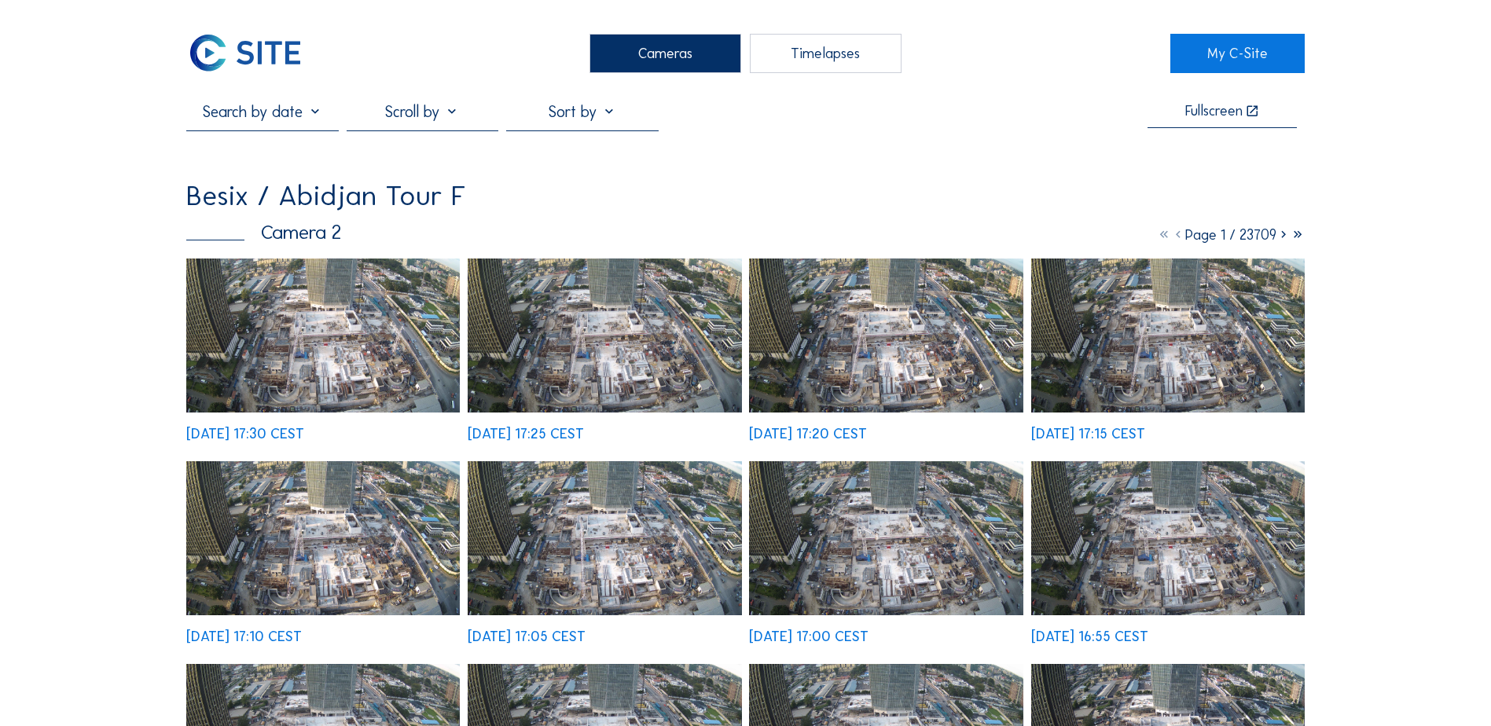
click at [304, 355] on img at bounding box center [323, 336] width 274 height 154
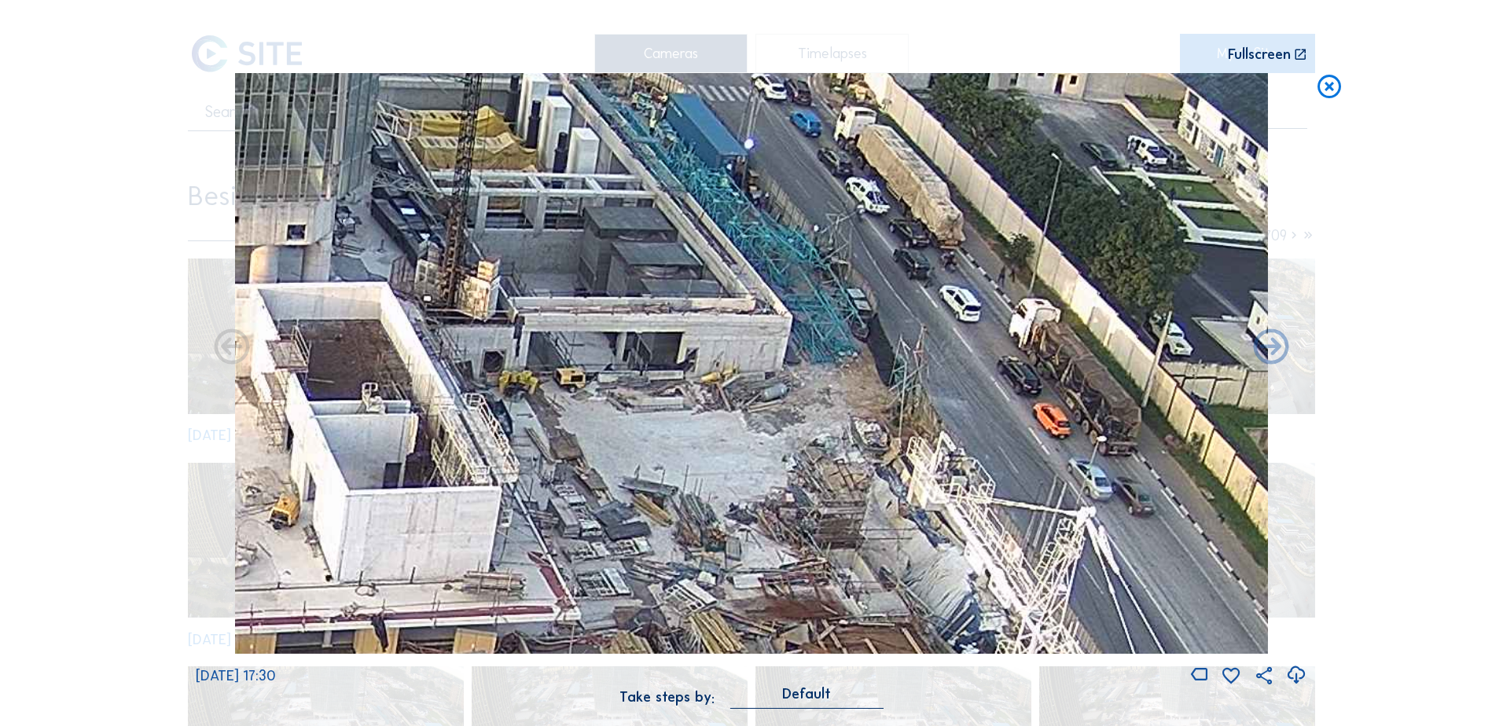
click at [825, 381] on img at bounding box center [751, 363] width 1033 height 581
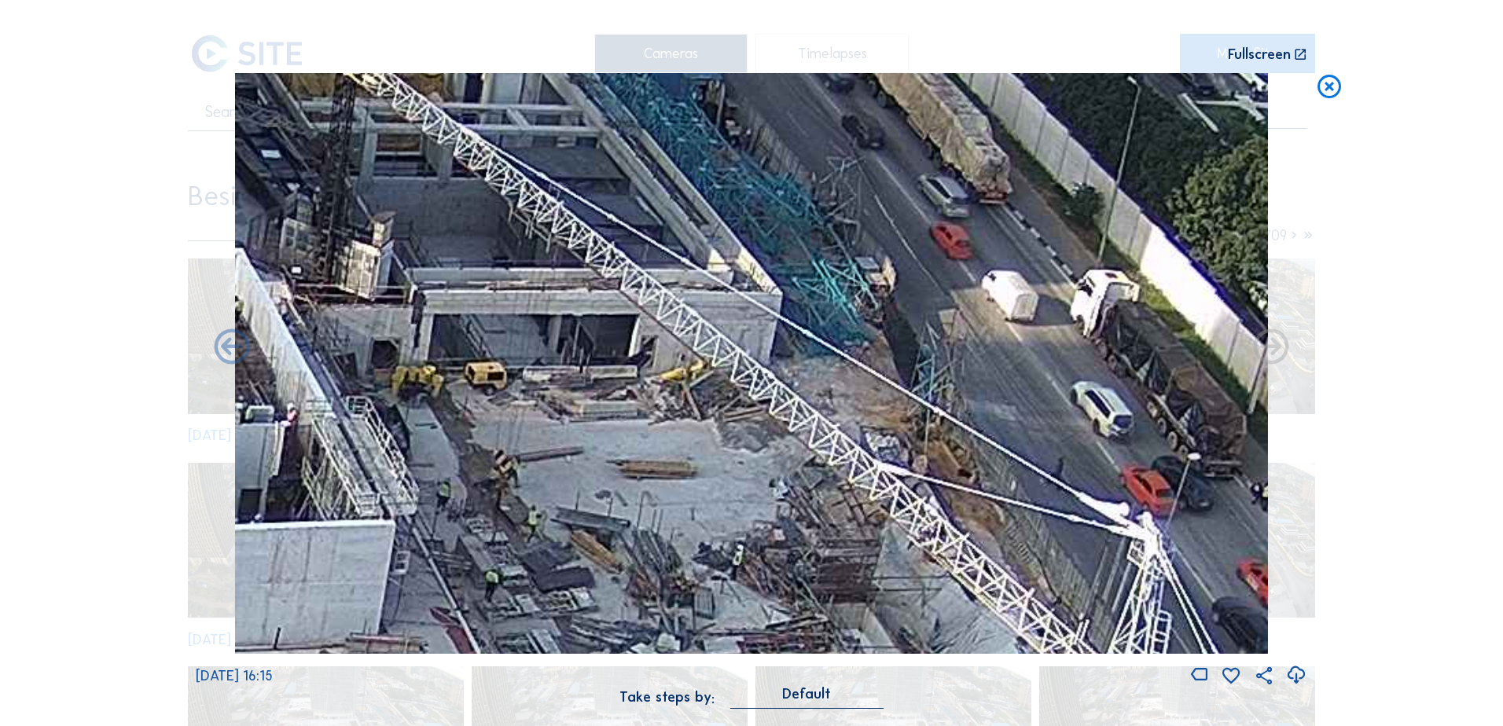
click at [1322, 92] on icon at bounding box center [1329, 87] width 28 height 29
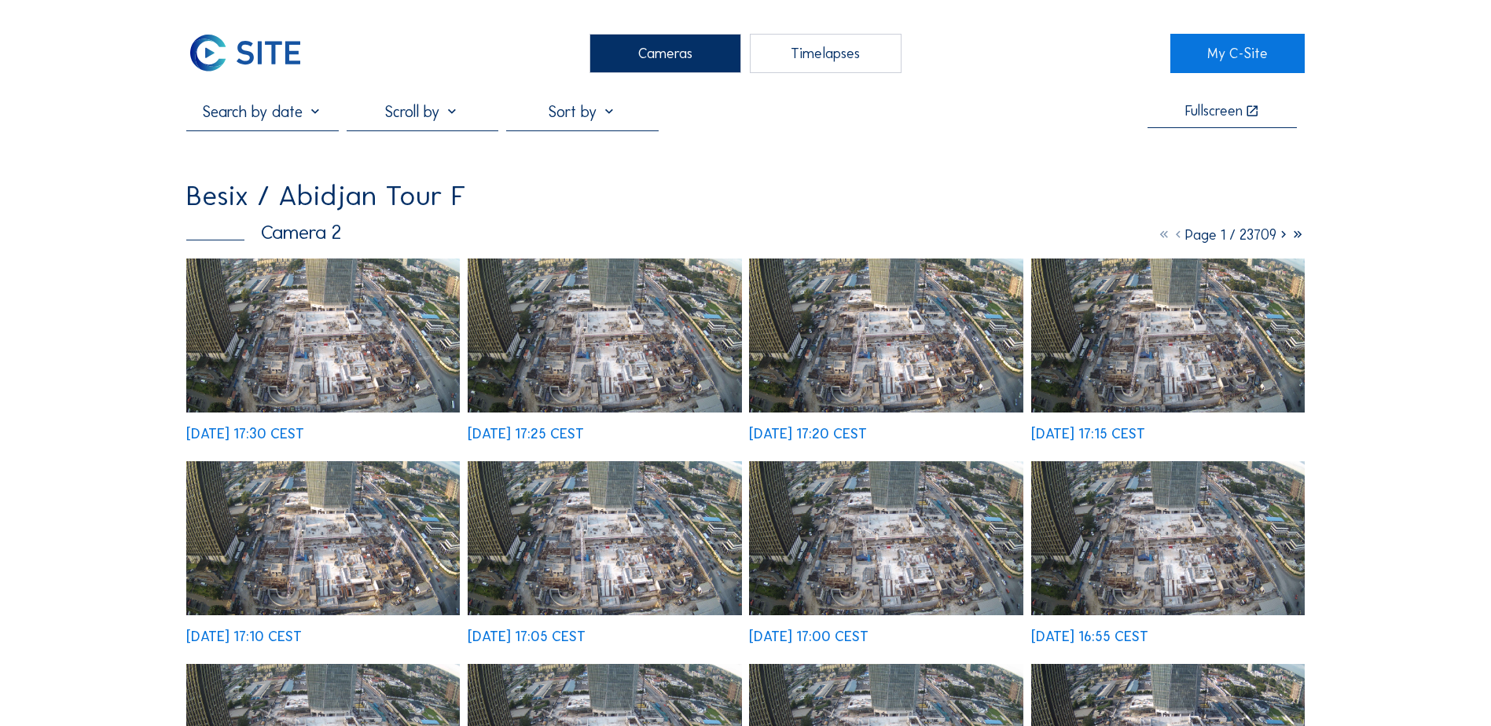
click at [235, 59] on img at bounding box center [244, 53] width 117 height 39
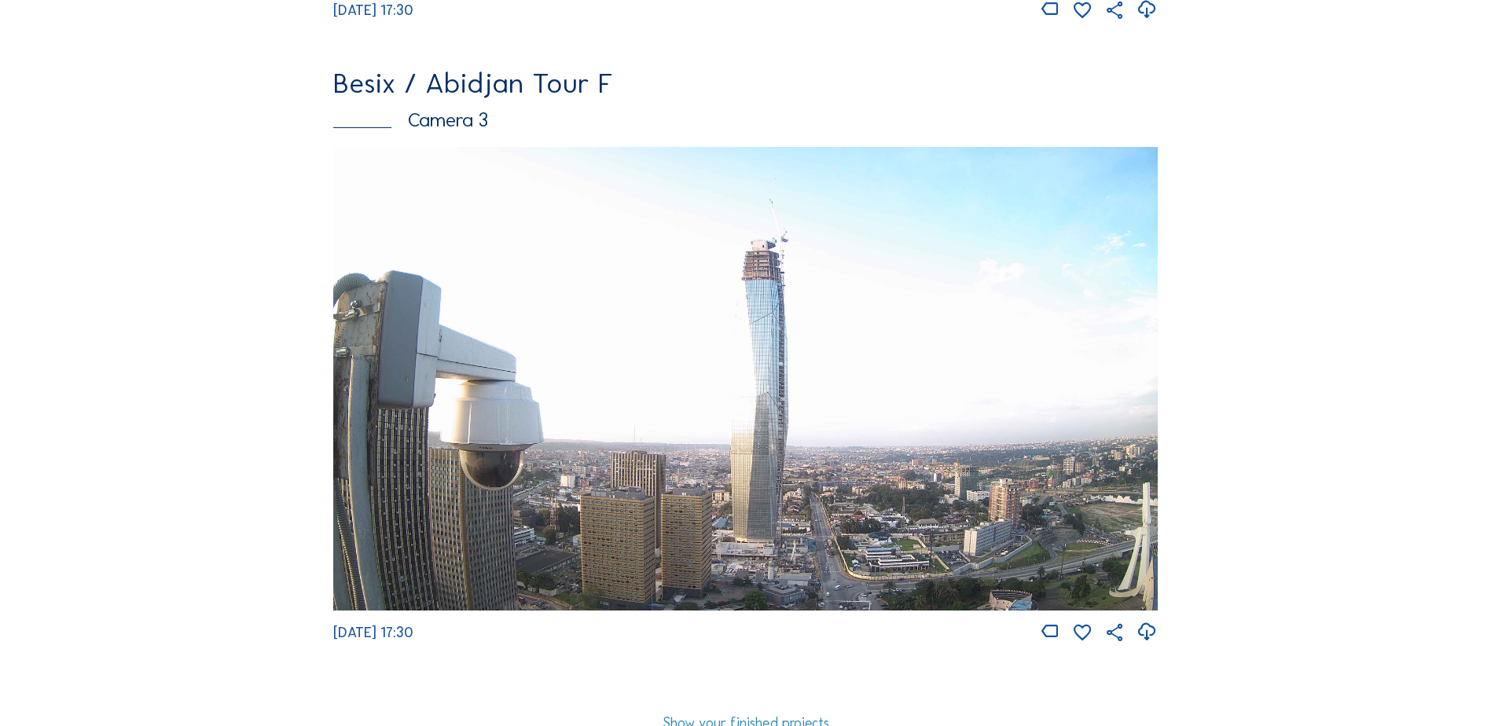
scroll to position [1336, 0]
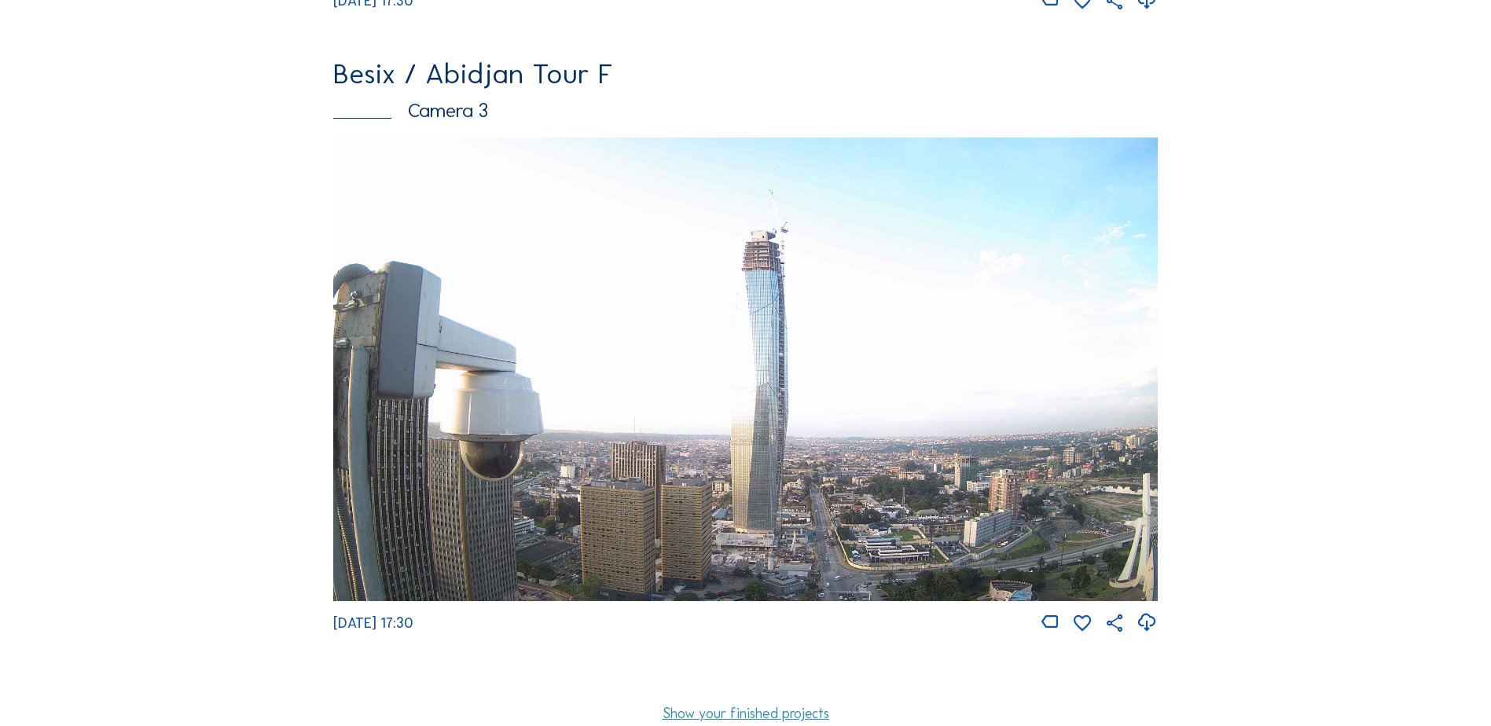
click at [755, 319] on img at bounding box center [745, 370] width 825 height 464
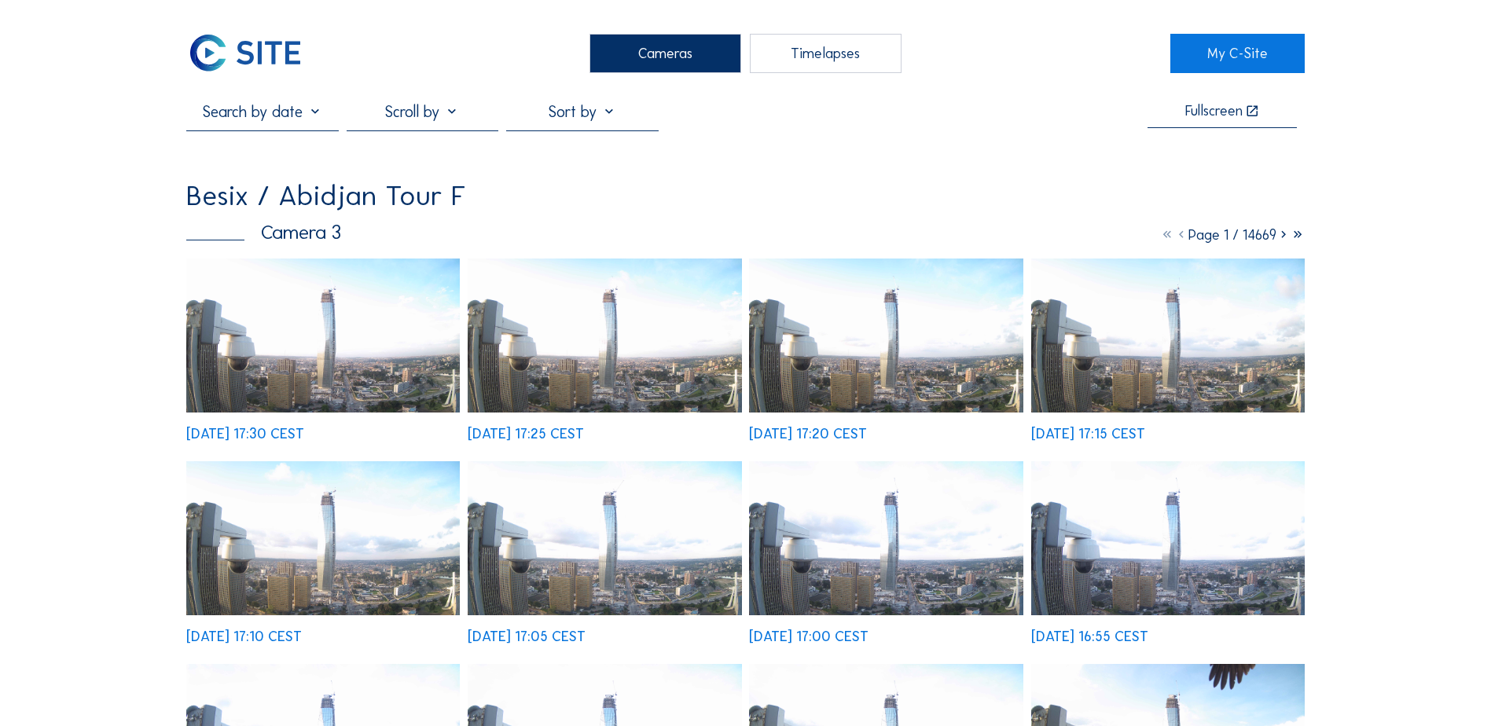
click at [304, 427] on div "Fr 10 Oct 2025 17:30 CEST" at bounding box center [245, 434] width 118 height 14
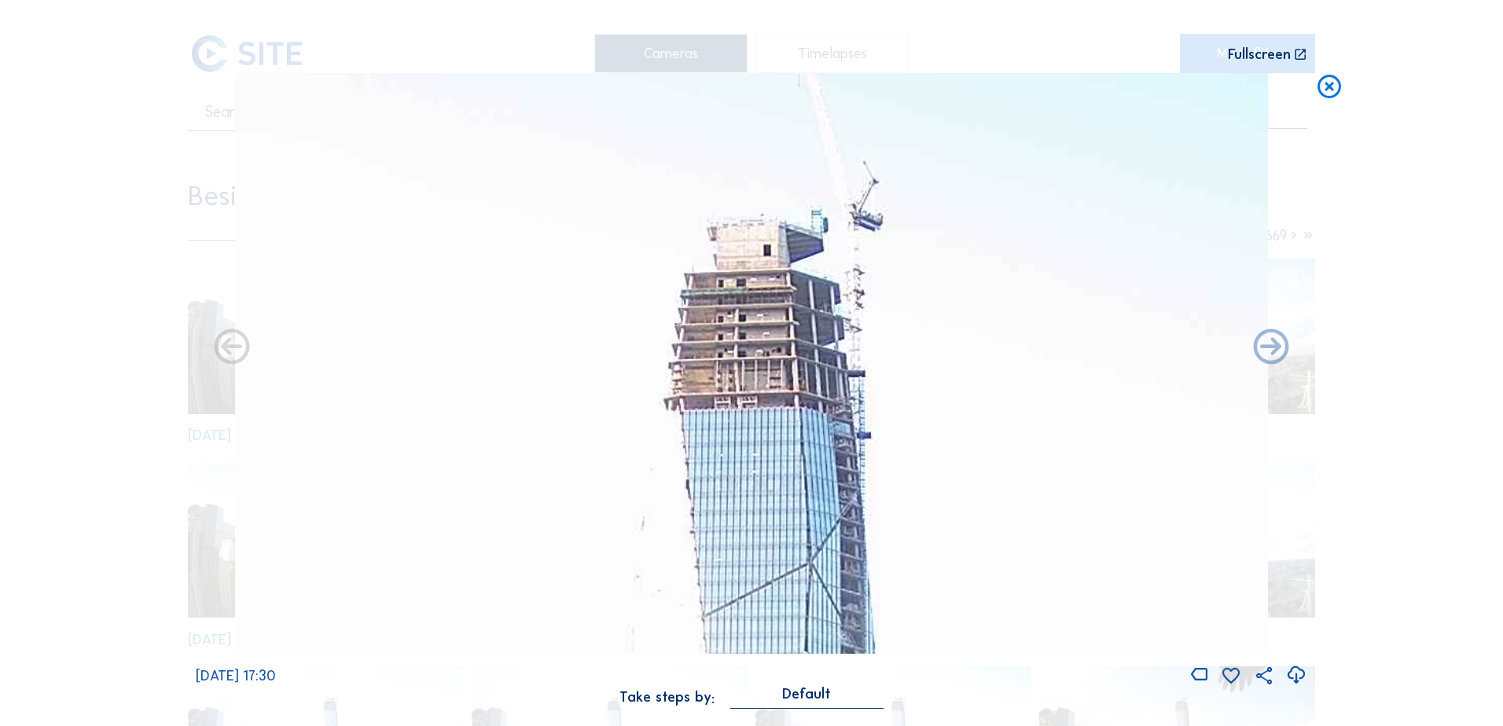
drag, startPoint x: 793, startPoint y: 222, endPoint x: 708, endPoint y: 287, distance: 107.7
click at [710, 287] on img at bounding box center [751, 363] width 1033 height 581
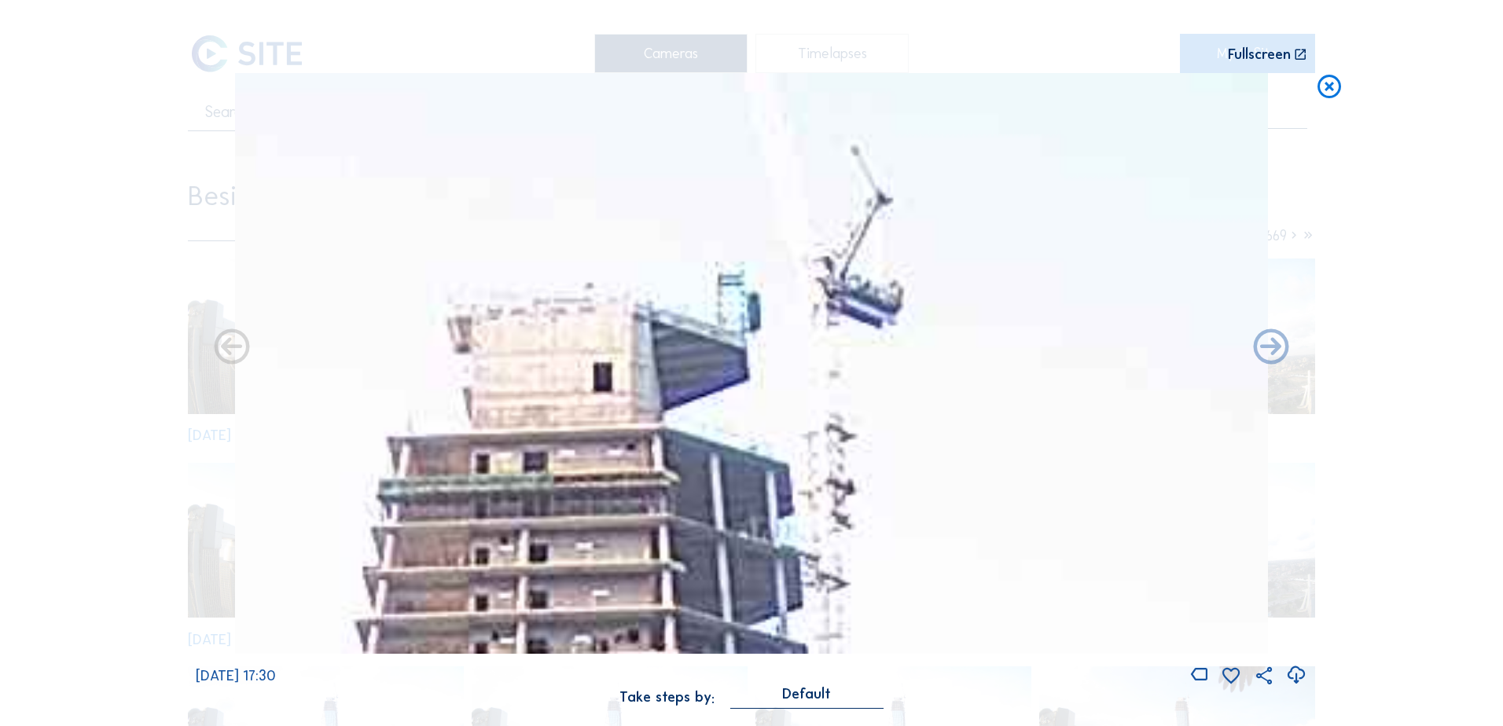
drag, startPoint x: 681, startPoint y: 324, endPoint x: 641, endPoint y: 354, distance: 50.0
click at [641, 354] on img at bounding box center [751, 363] width 1033 height 581
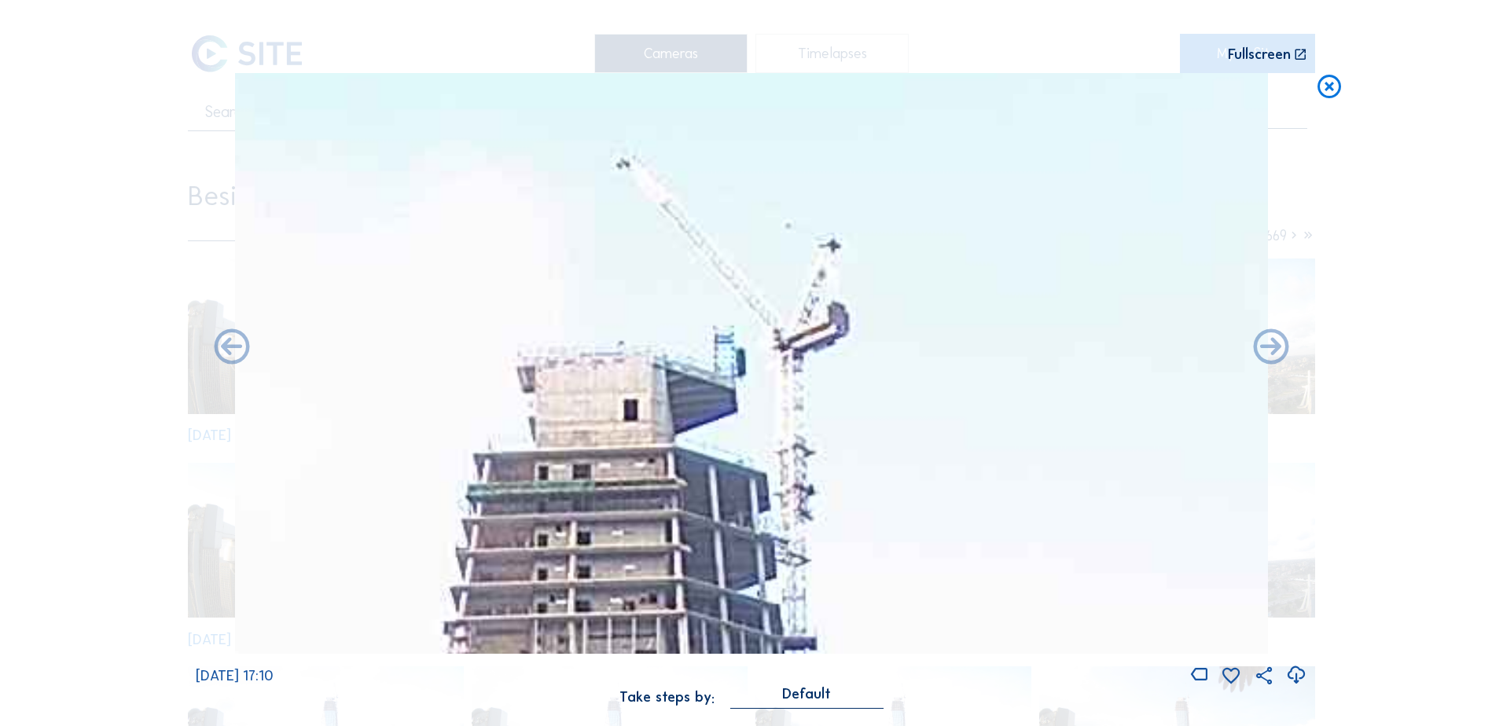
drag, startPoint x: 739, startPoint y: 299, endPoint x: 717, endPoint y: 359, distance: 64.4
click at [717, 359] on img at bounding box center [751, 363] width 1033 height 581
